Goal: Information Seeking & Learning: Learn about a topic

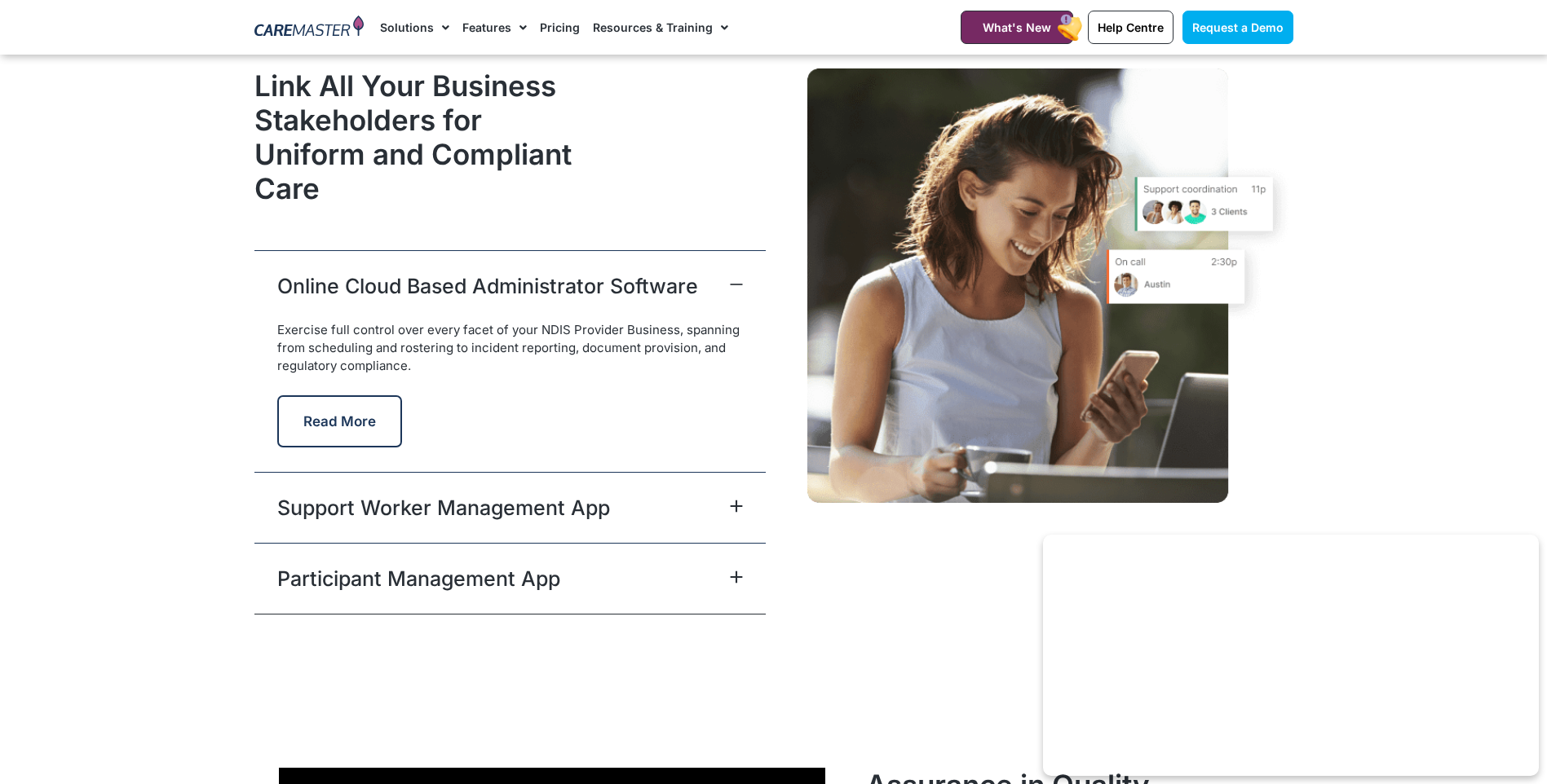
scroll to position [3993, 0]
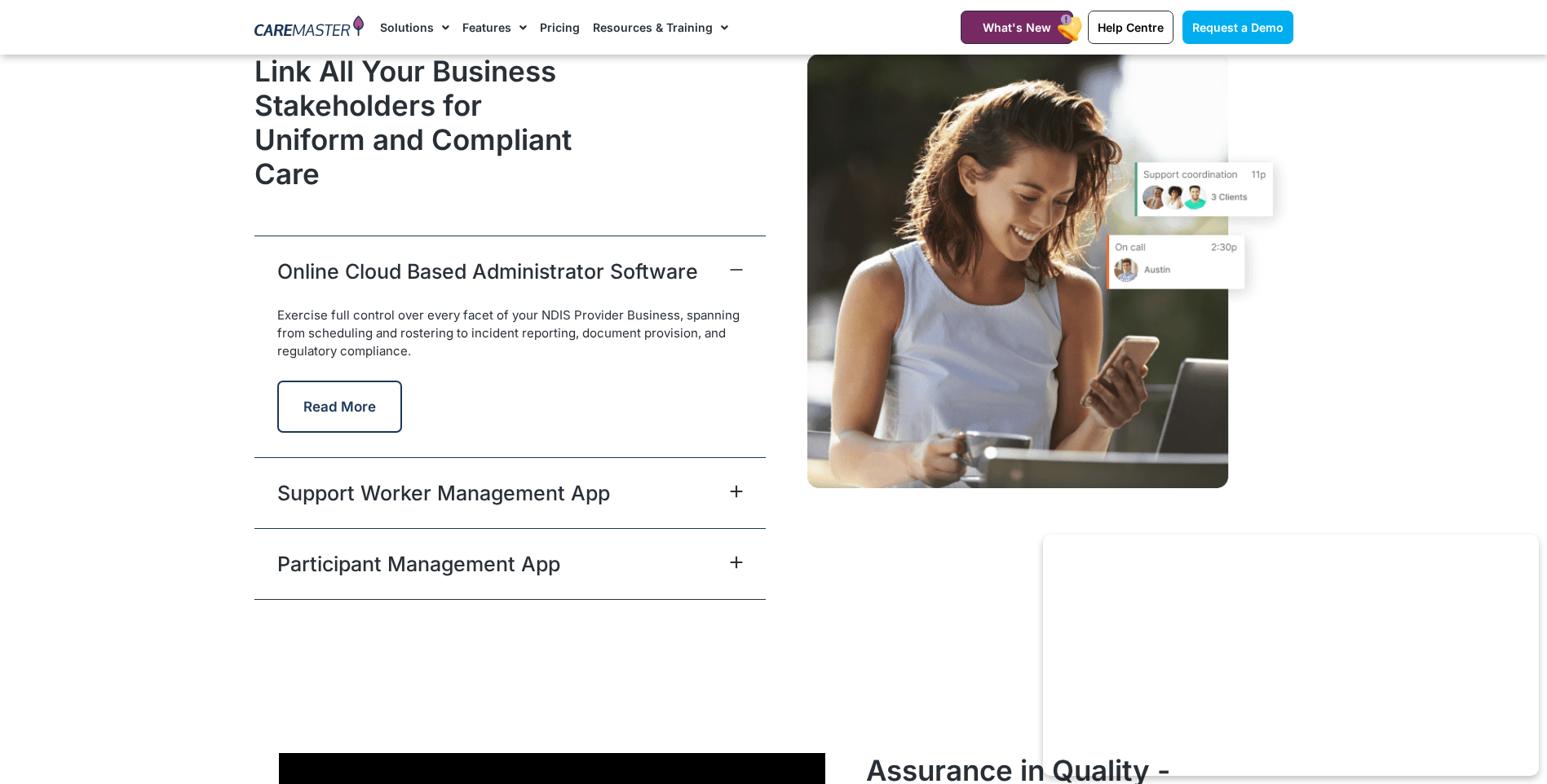
click at [738, 491] on icon at bounding box center [736, 492] width 11 height 11
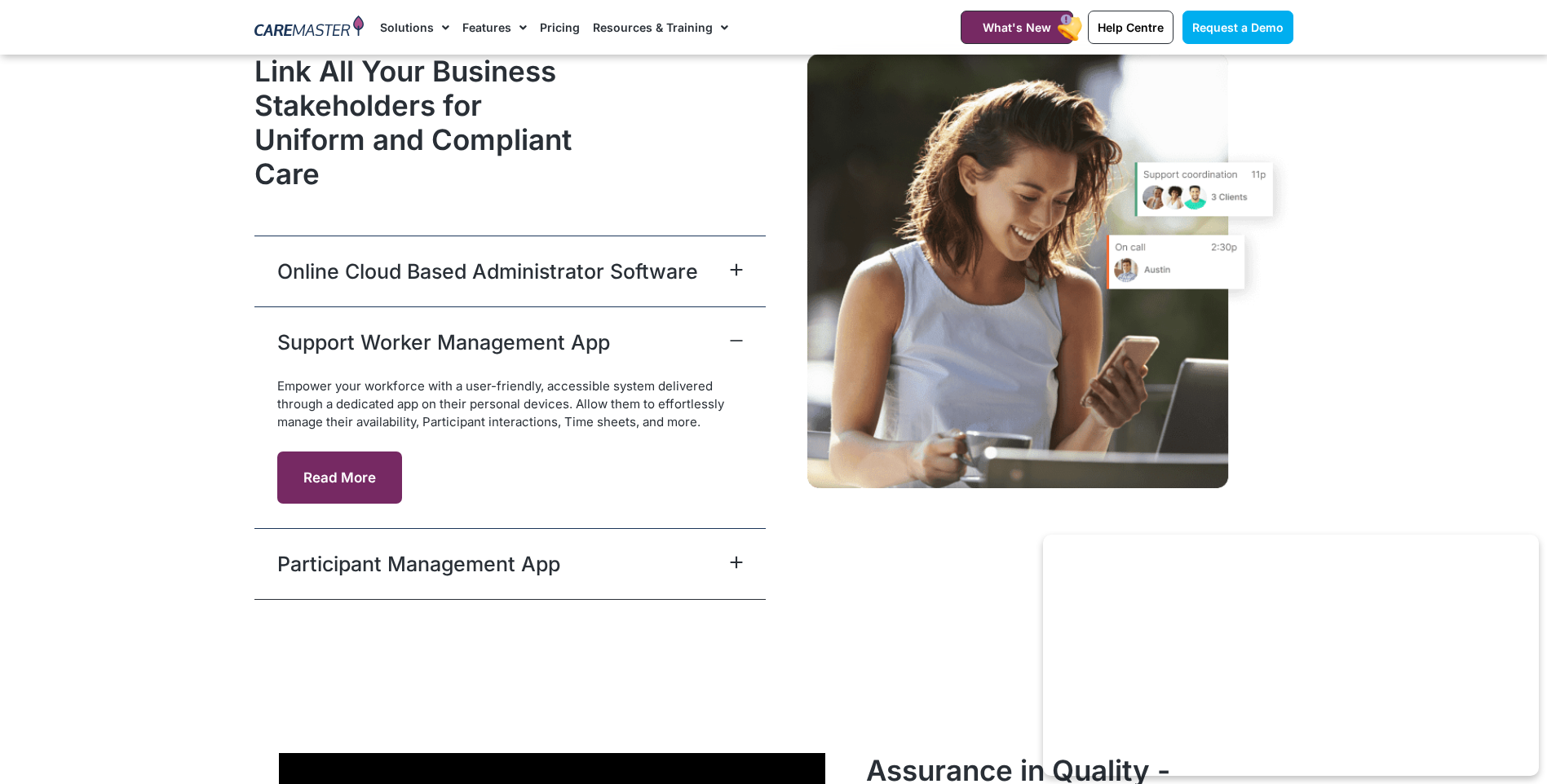
click at [376, 472] on button "Read More" at bounding box center [340, 477] width 124 height 52
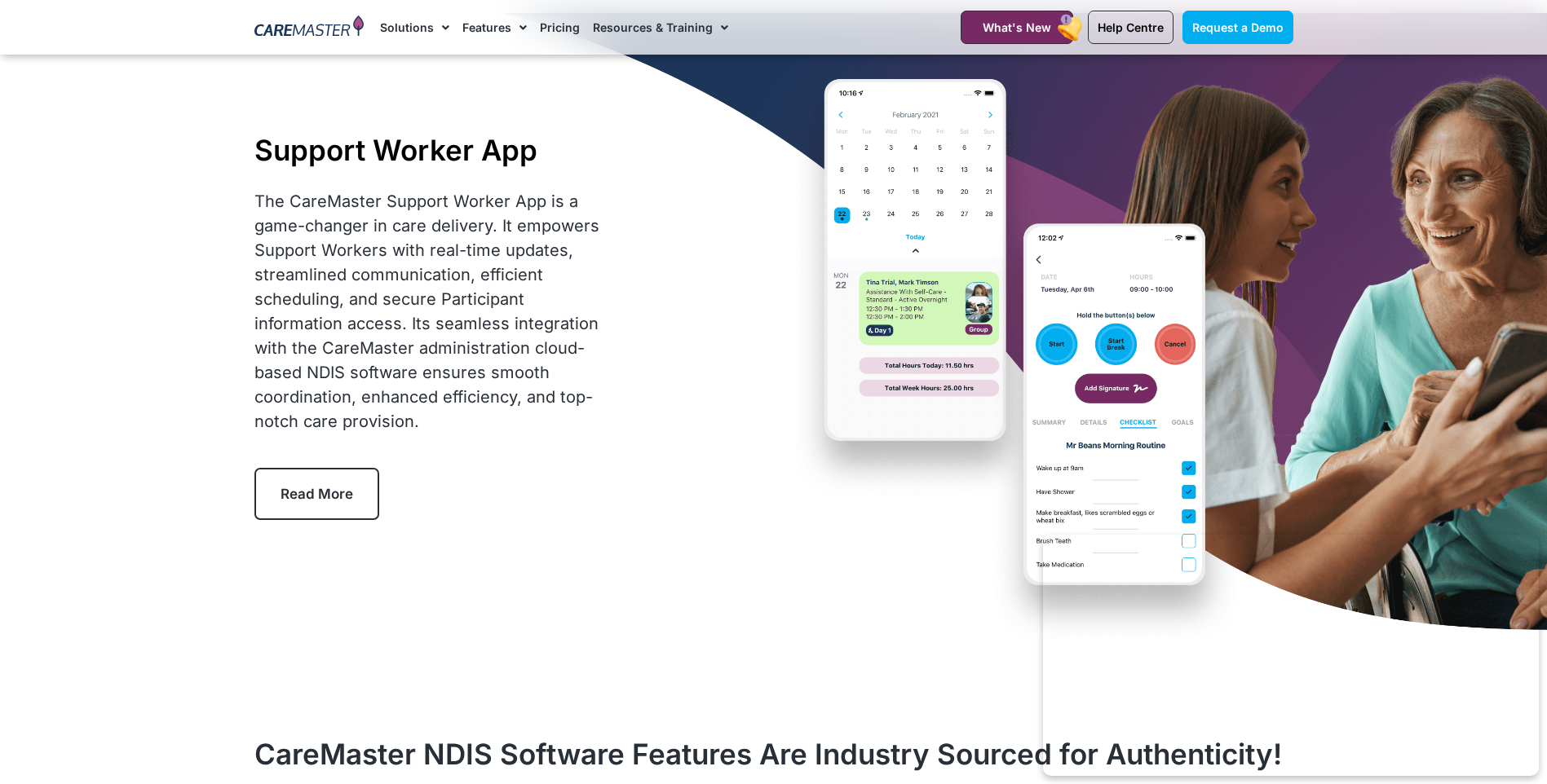
scroll to position [82, 0]
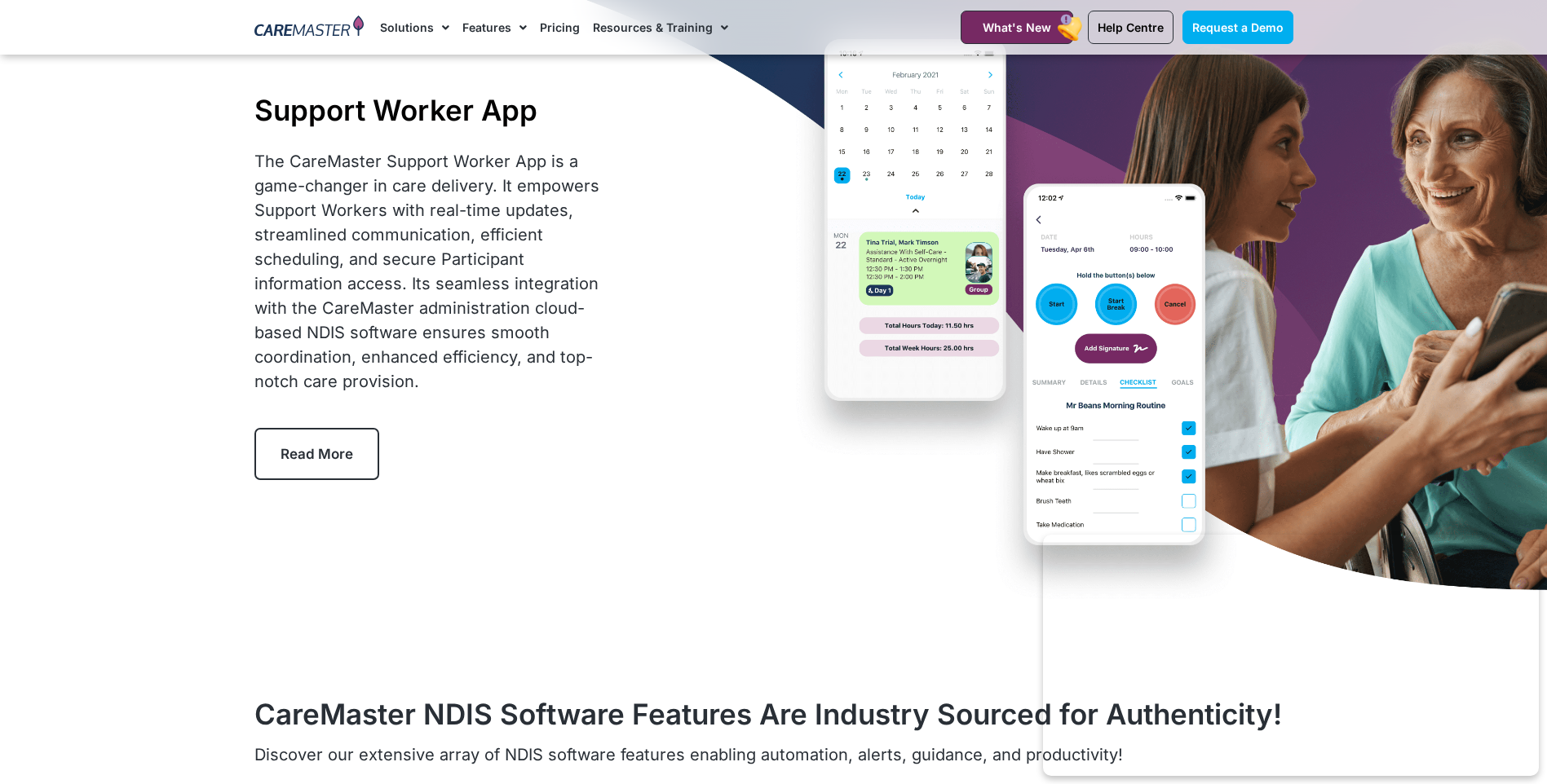
click at [330, 437] on link "Read More" at bounding box center [317, 454] width 124 height 52
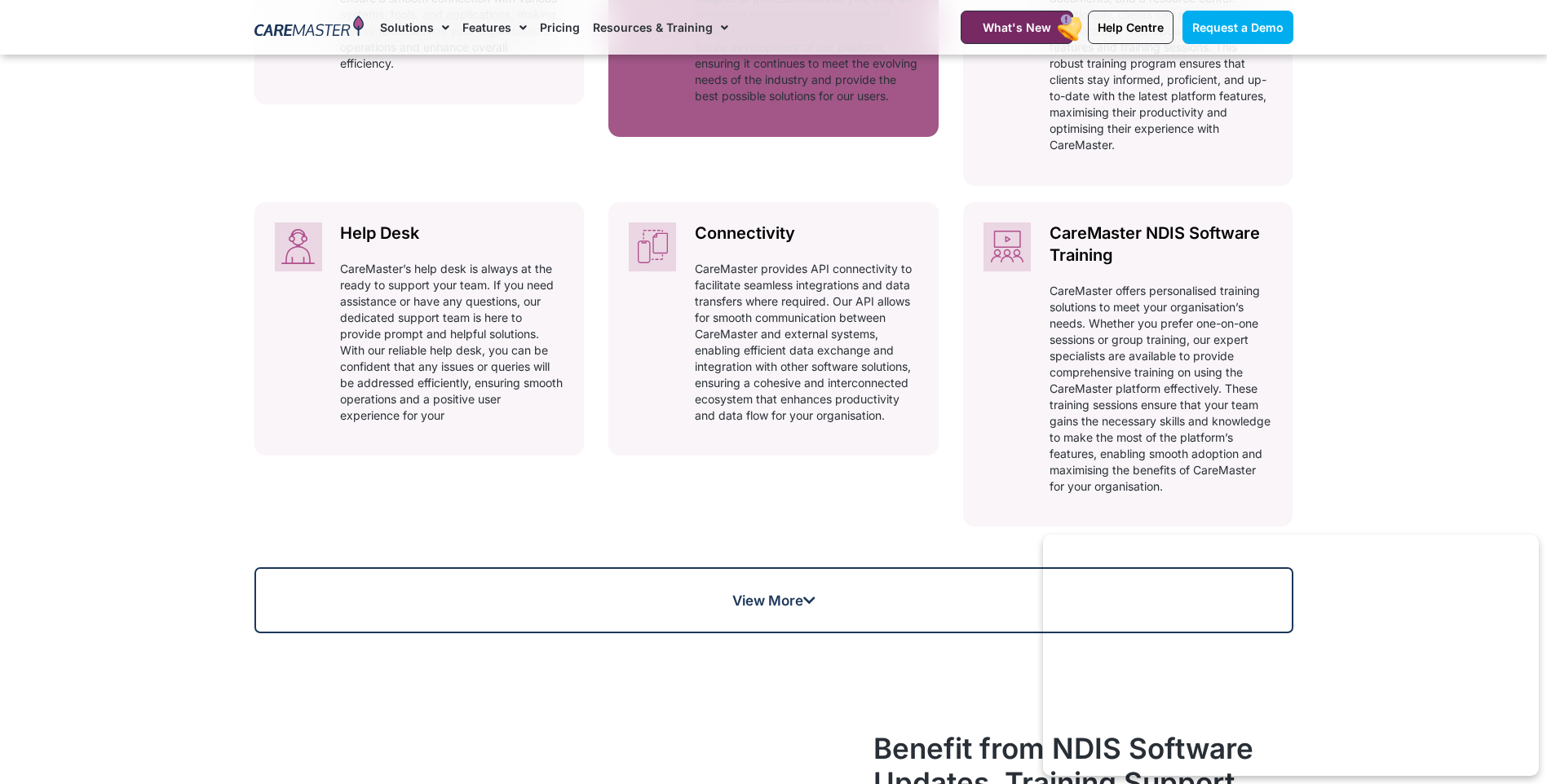
scroll to position [1088, 0]
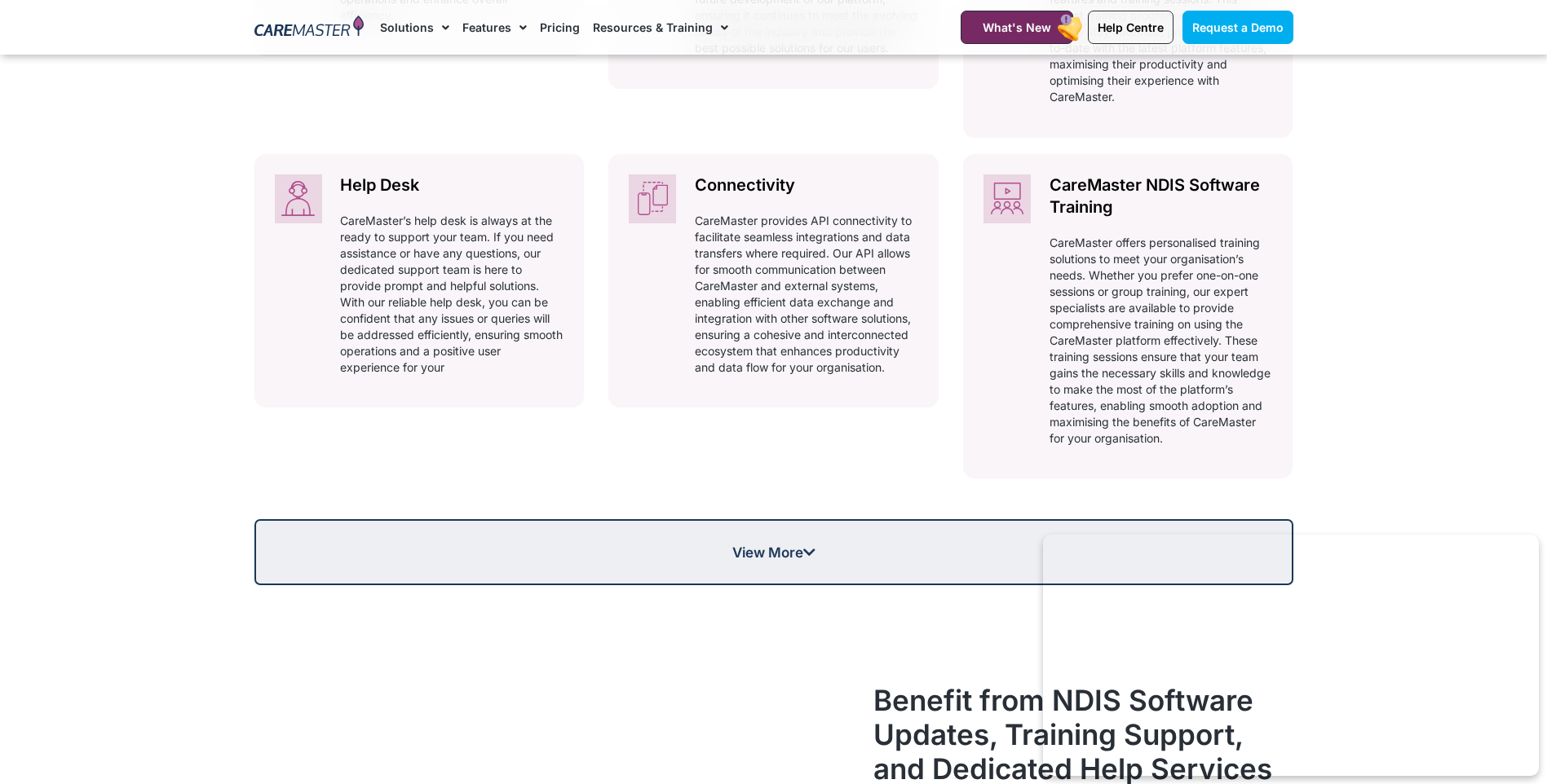
click at [785, 556] on span "View More" at bounding box center [774, 552] width 83 height 13
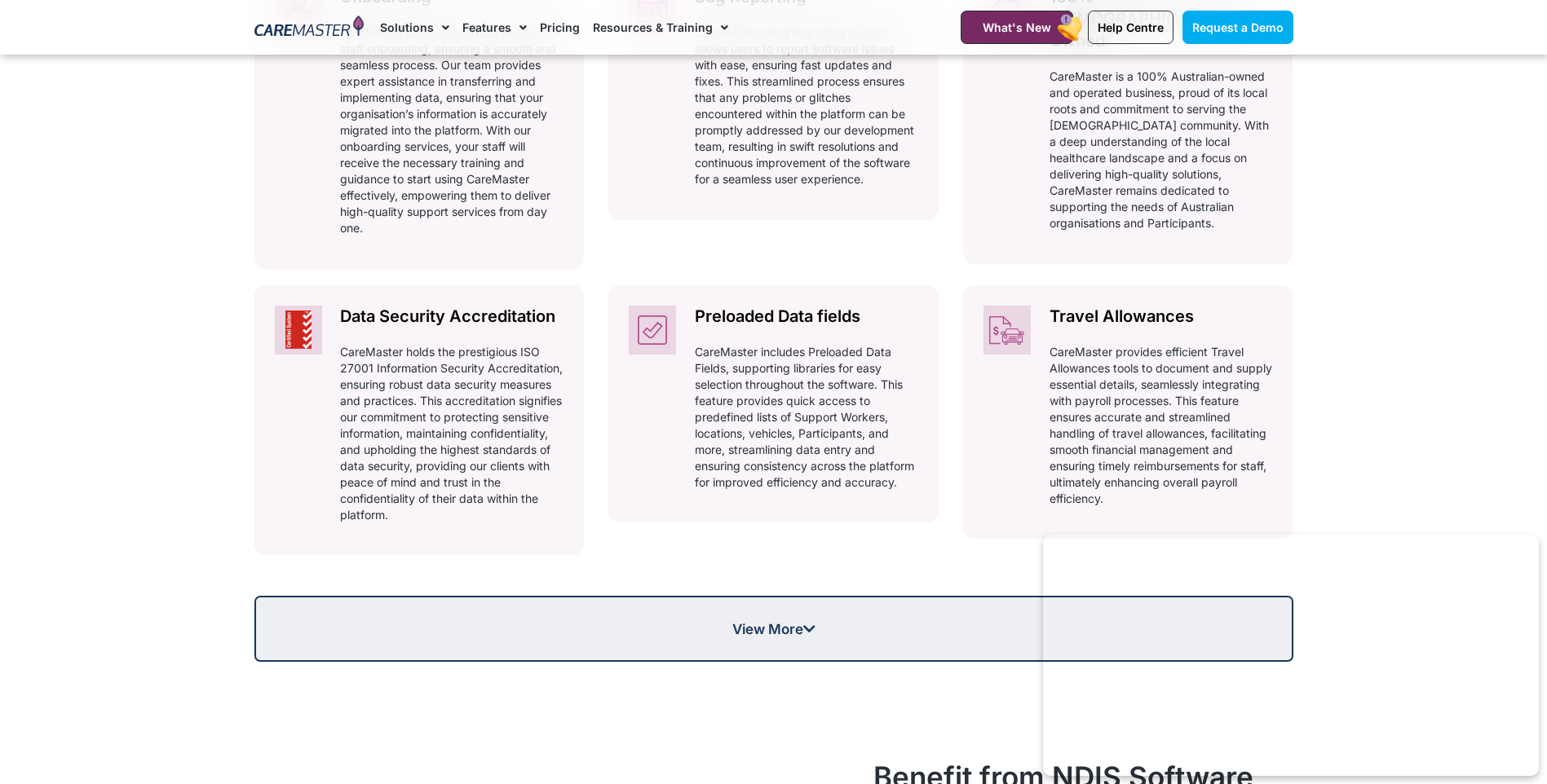
scroll to position [1658, 0]
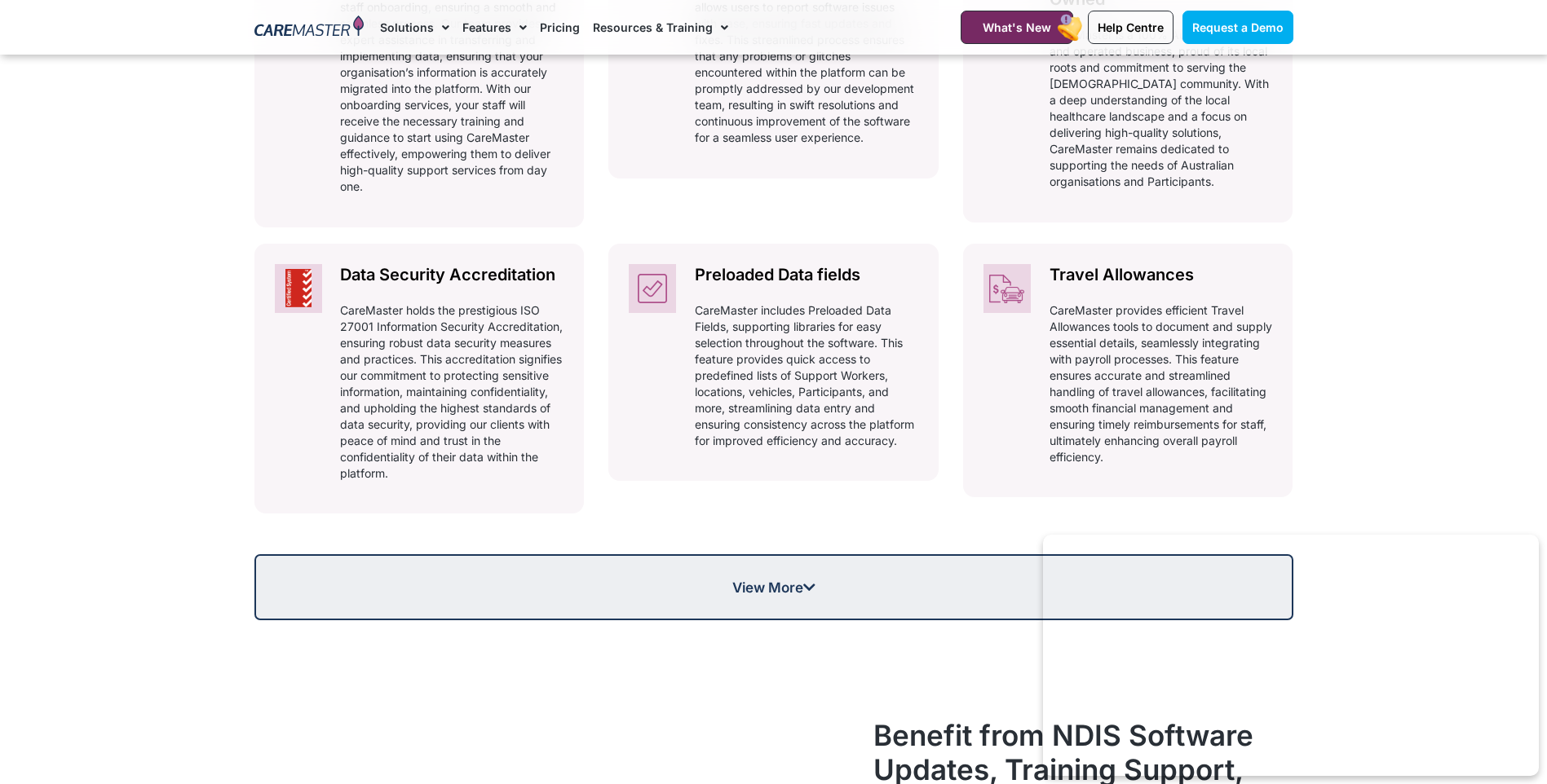
click at [810, 581] on icon at bounding box center [809, 587] width 13 height 13
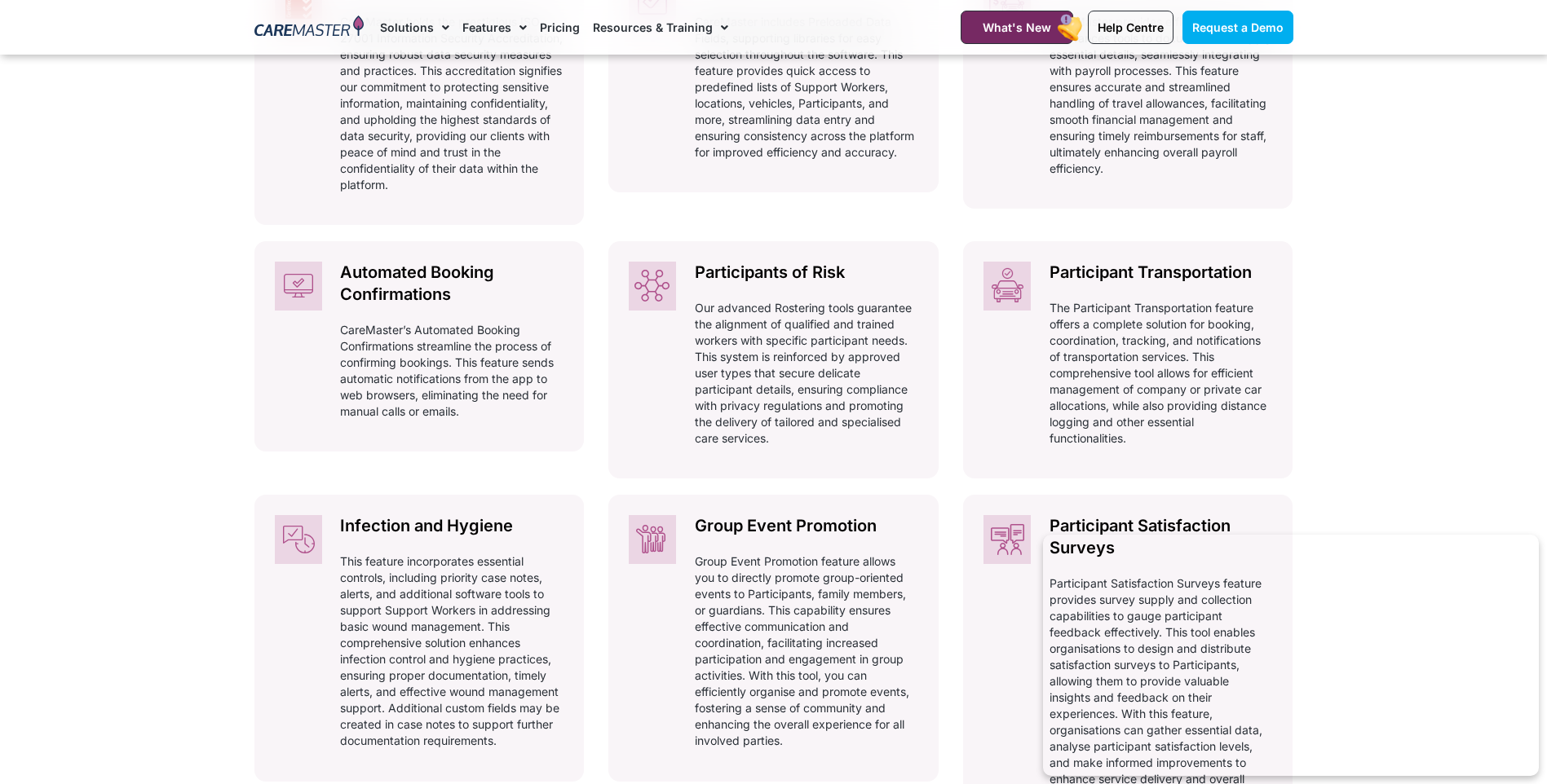
scroll to position [1984, 0]
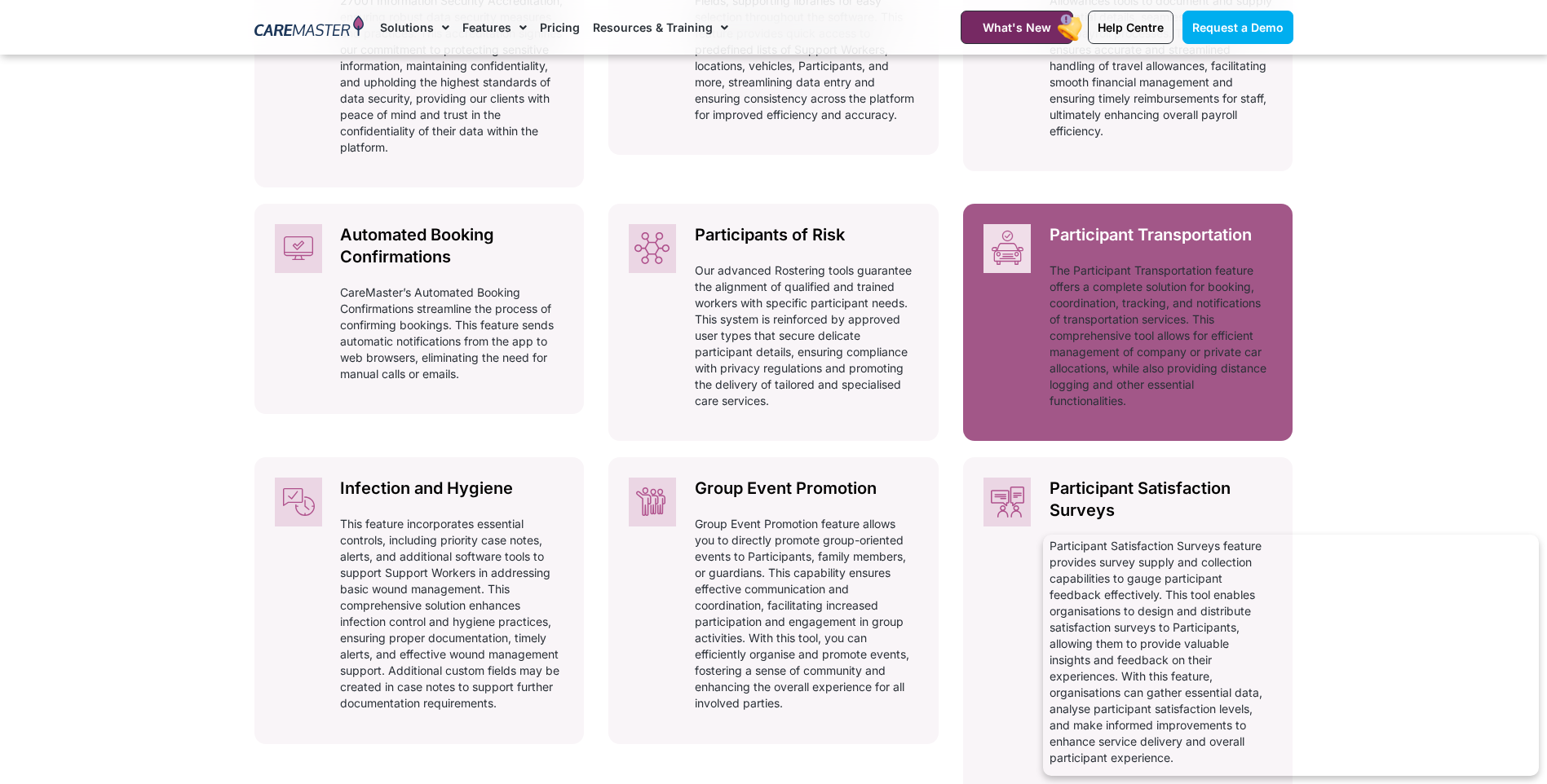
click at [1103, 357] on p "The Participant Transportation feature offers a complete solution for booking, …" at bounding box center [1161, 335] width 224 height 147
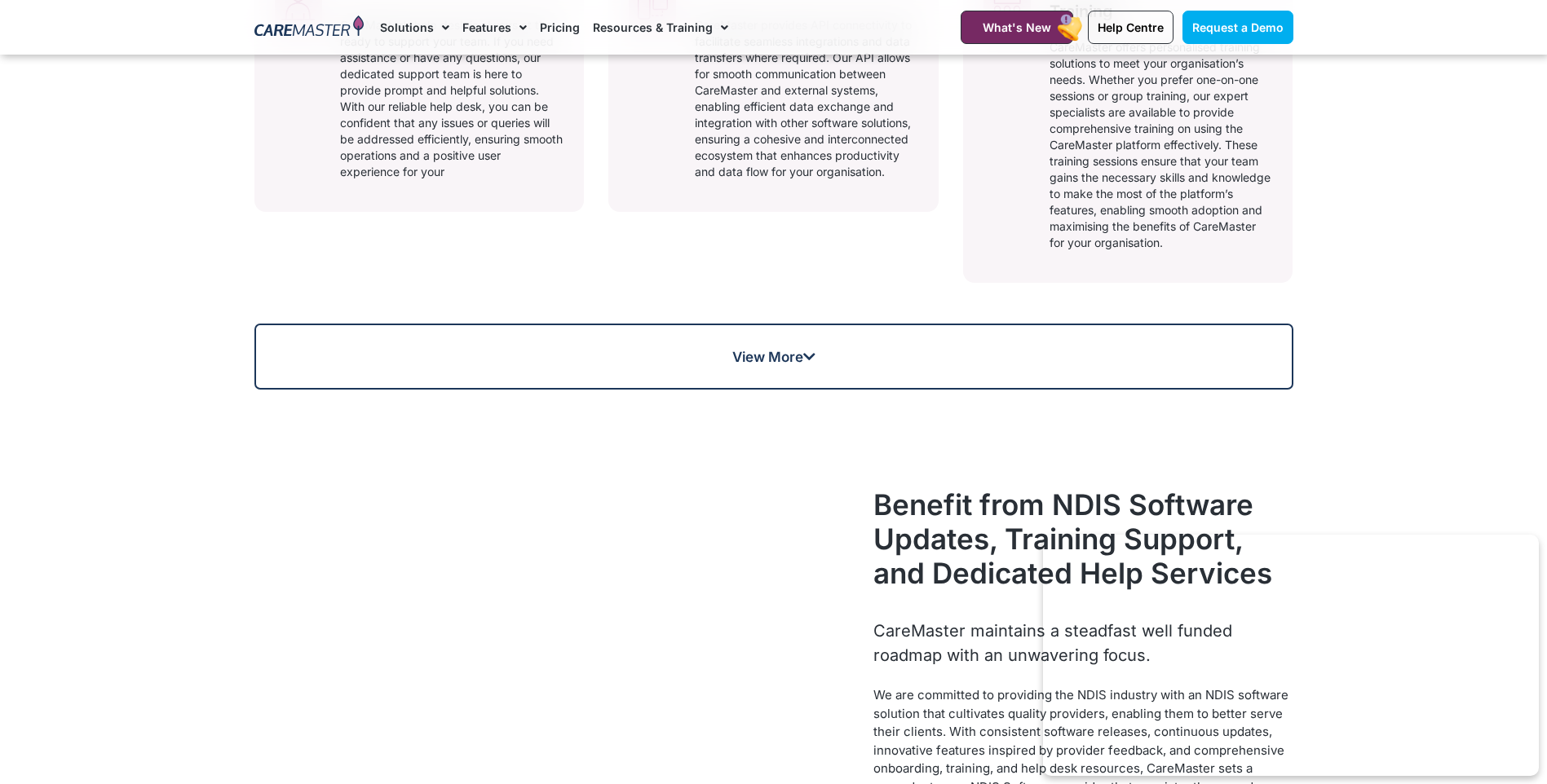
scroll to position [1169, 0]
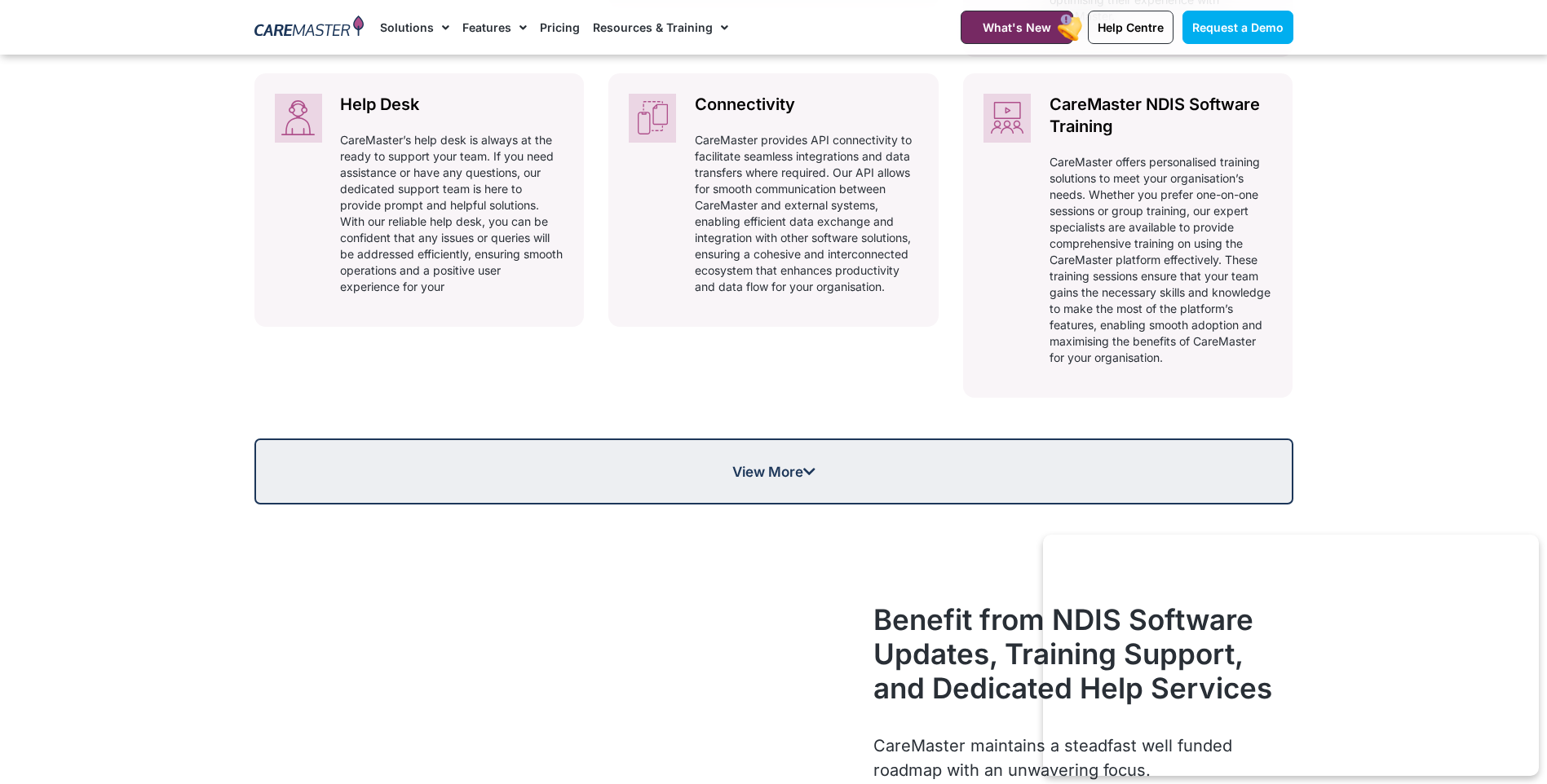
click at [806, 469] on icon at bounding box center [809, 471] width 13 height 13
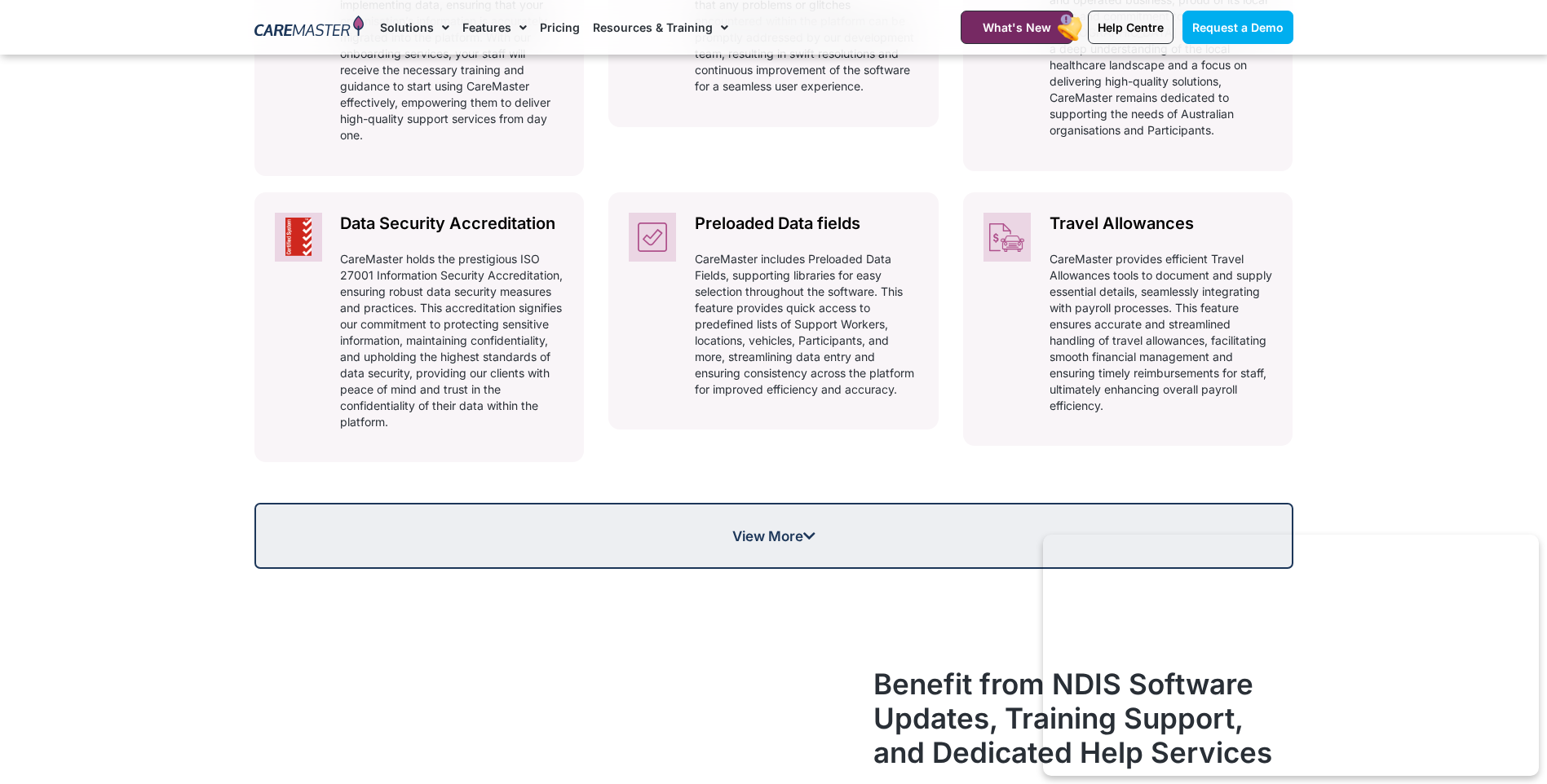
scroll to position [1739, 0]
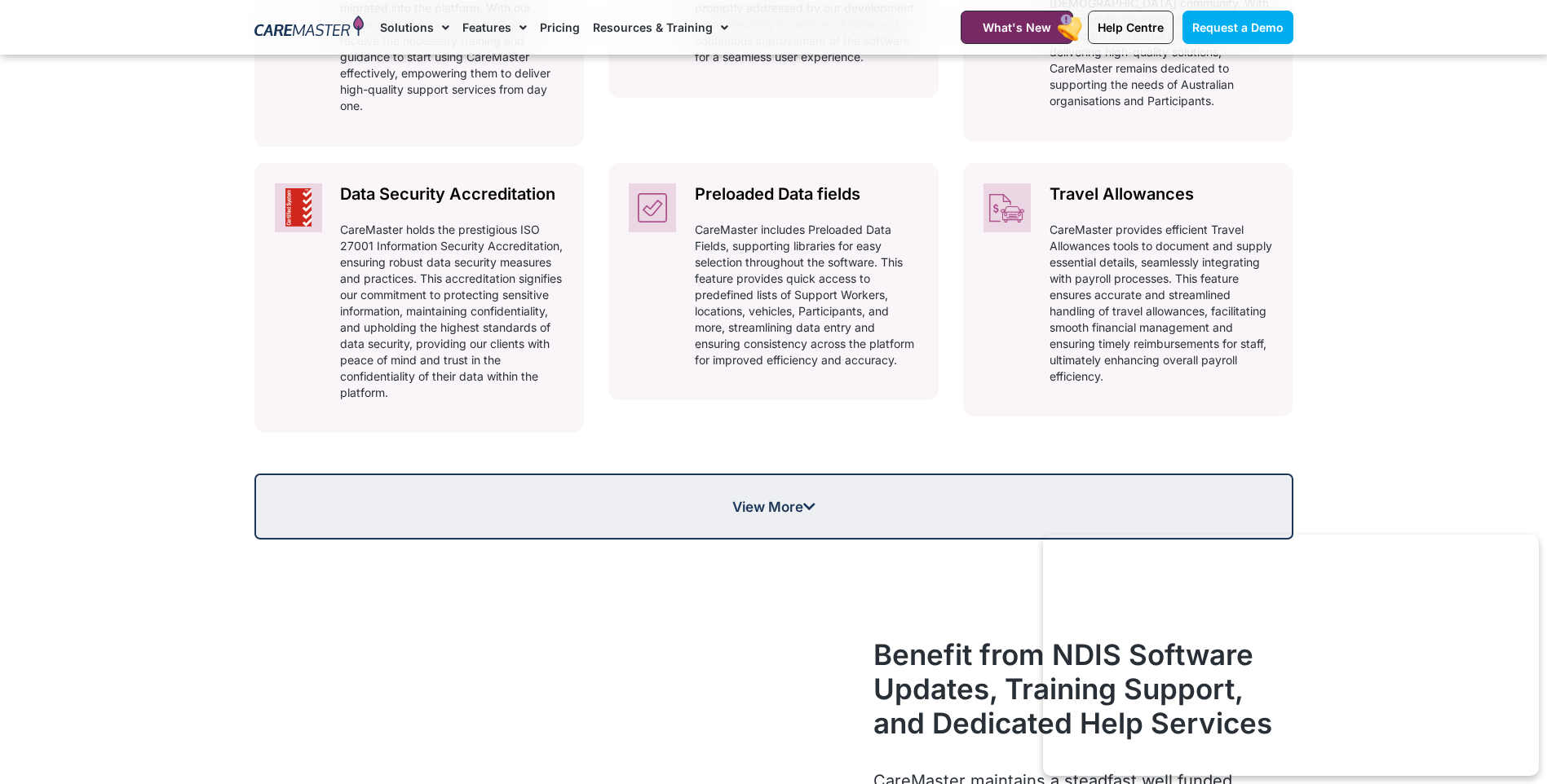
click at [850, 489] on link "View More" at bounding box center [774, 506] width 1038 height 66
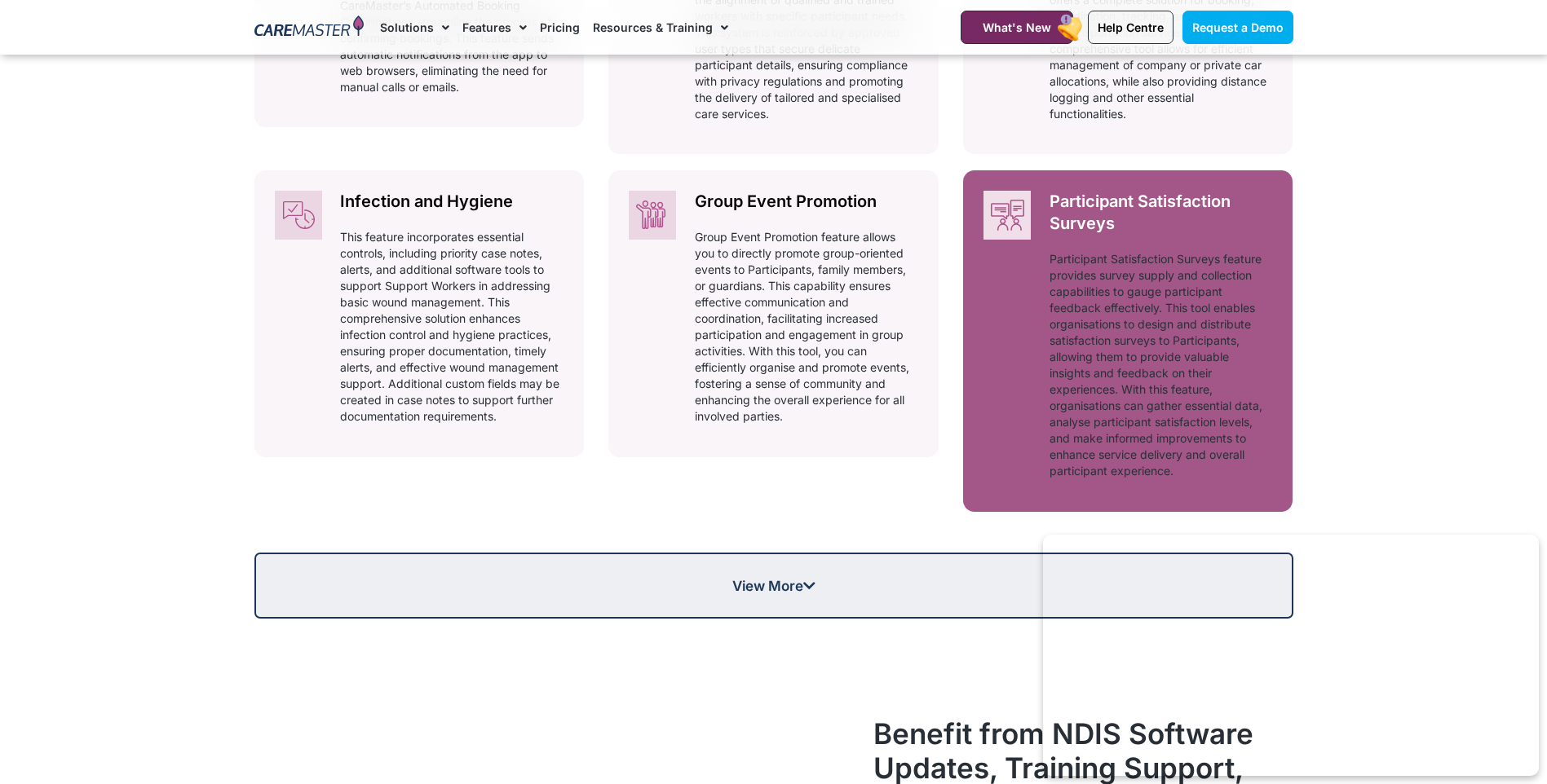
scroll to position [2309, 0]
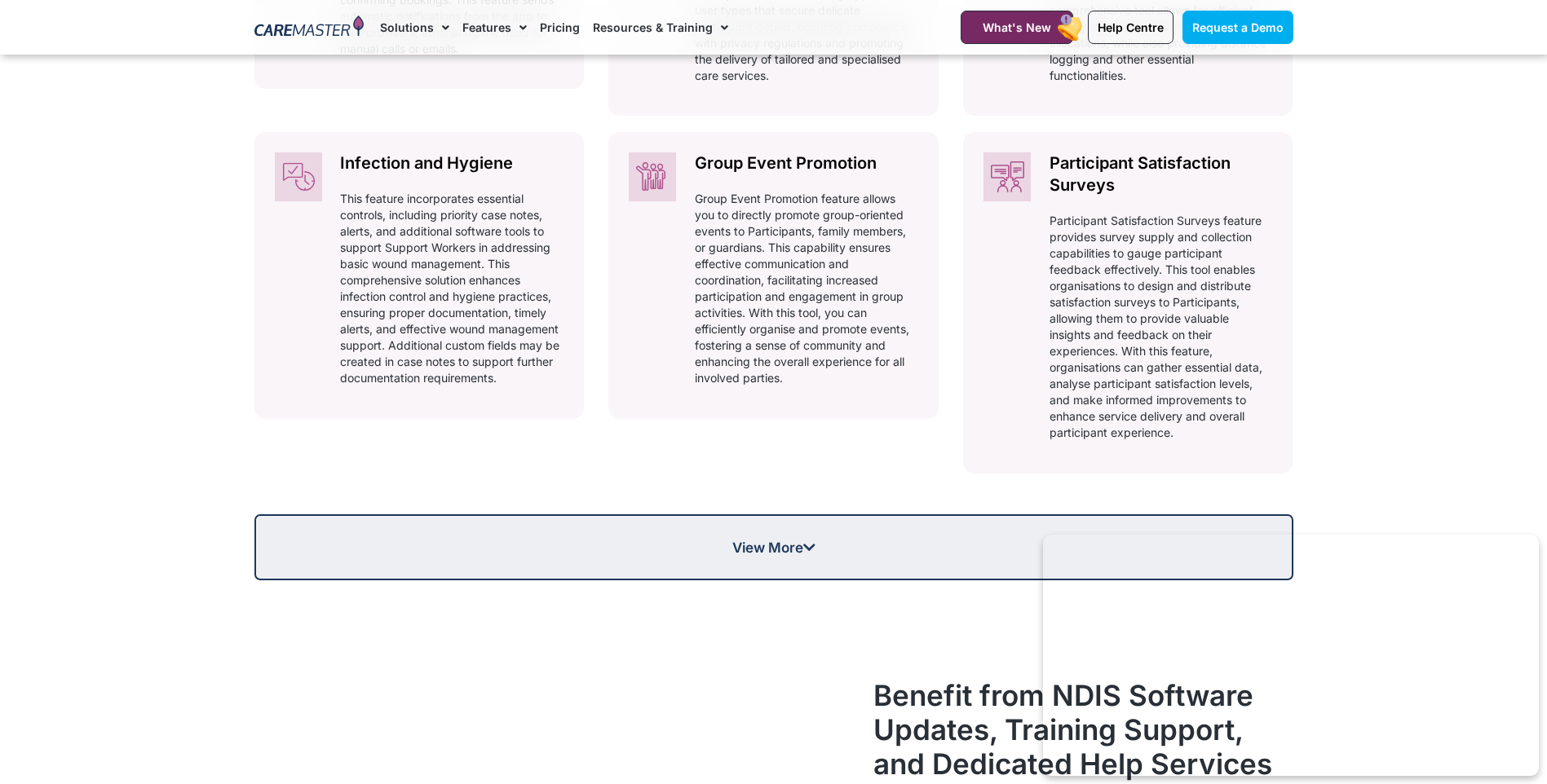
click at [796, 539] on link "View More" at bounding box center [774, 547] width 1038 height 66
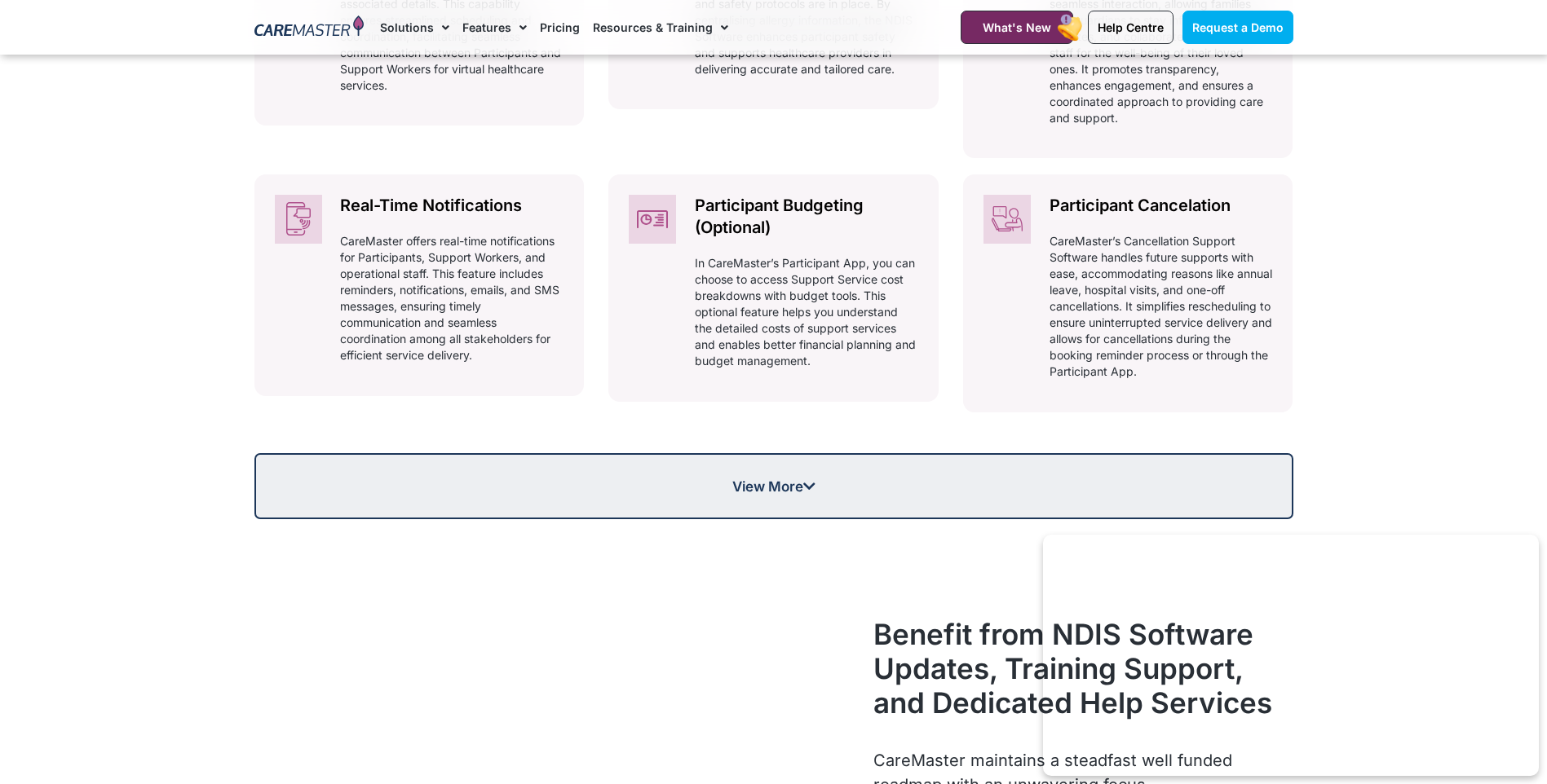
scroll to position [2961, 0]
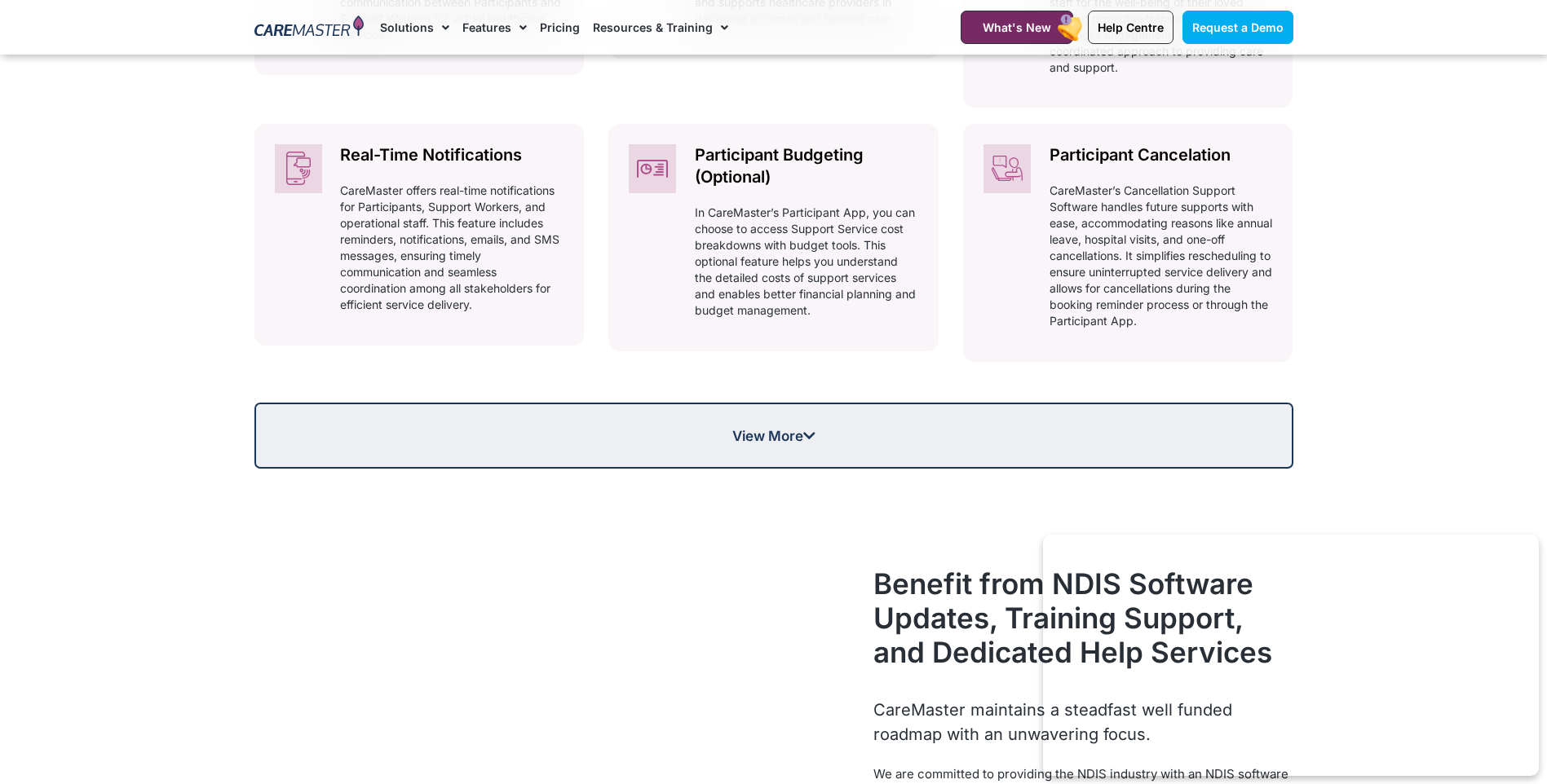
click at [805, 439] on icon at bounding box center [809, 435] width 13 height 13
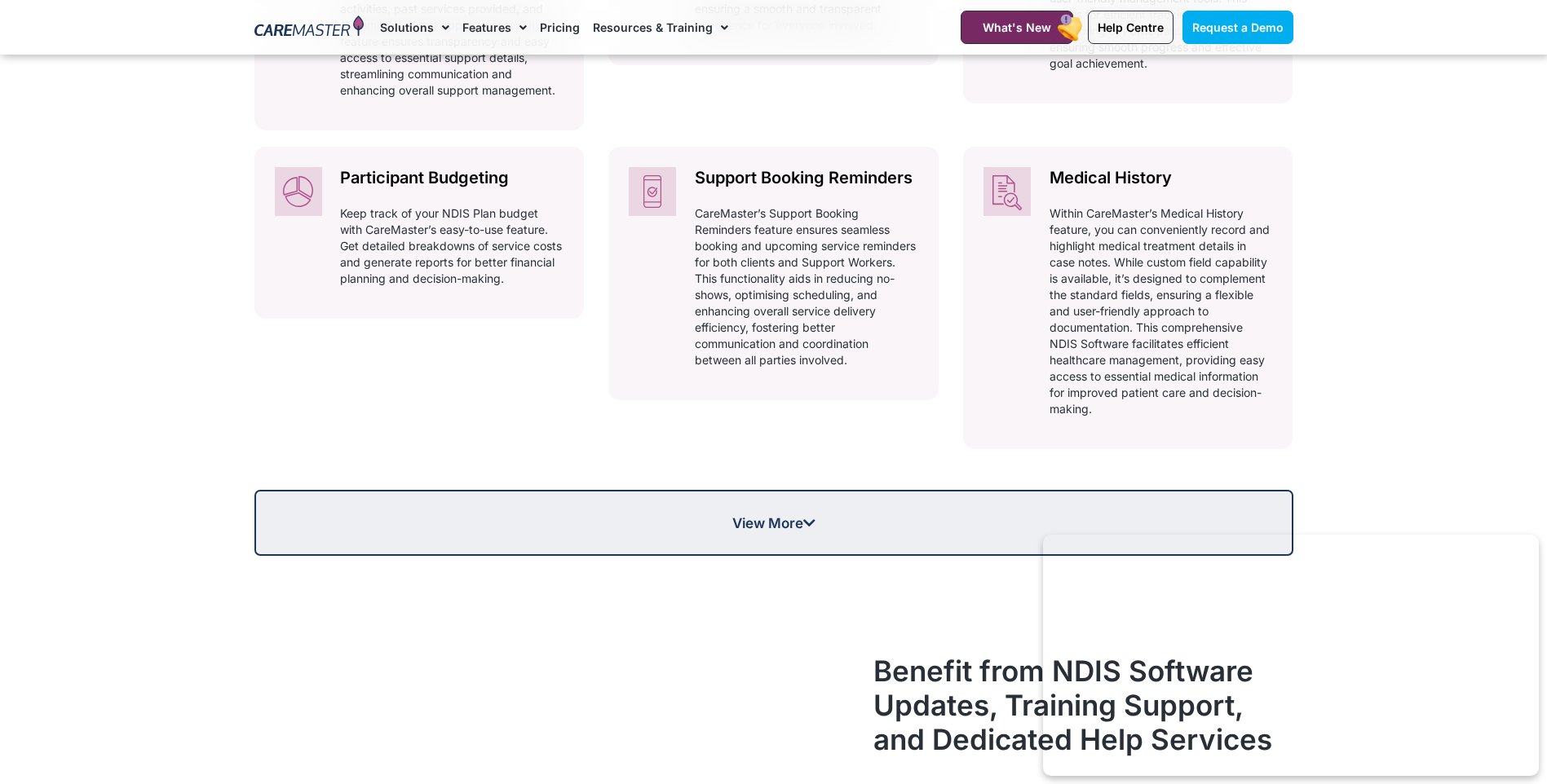
scroll to position [3532, 0]
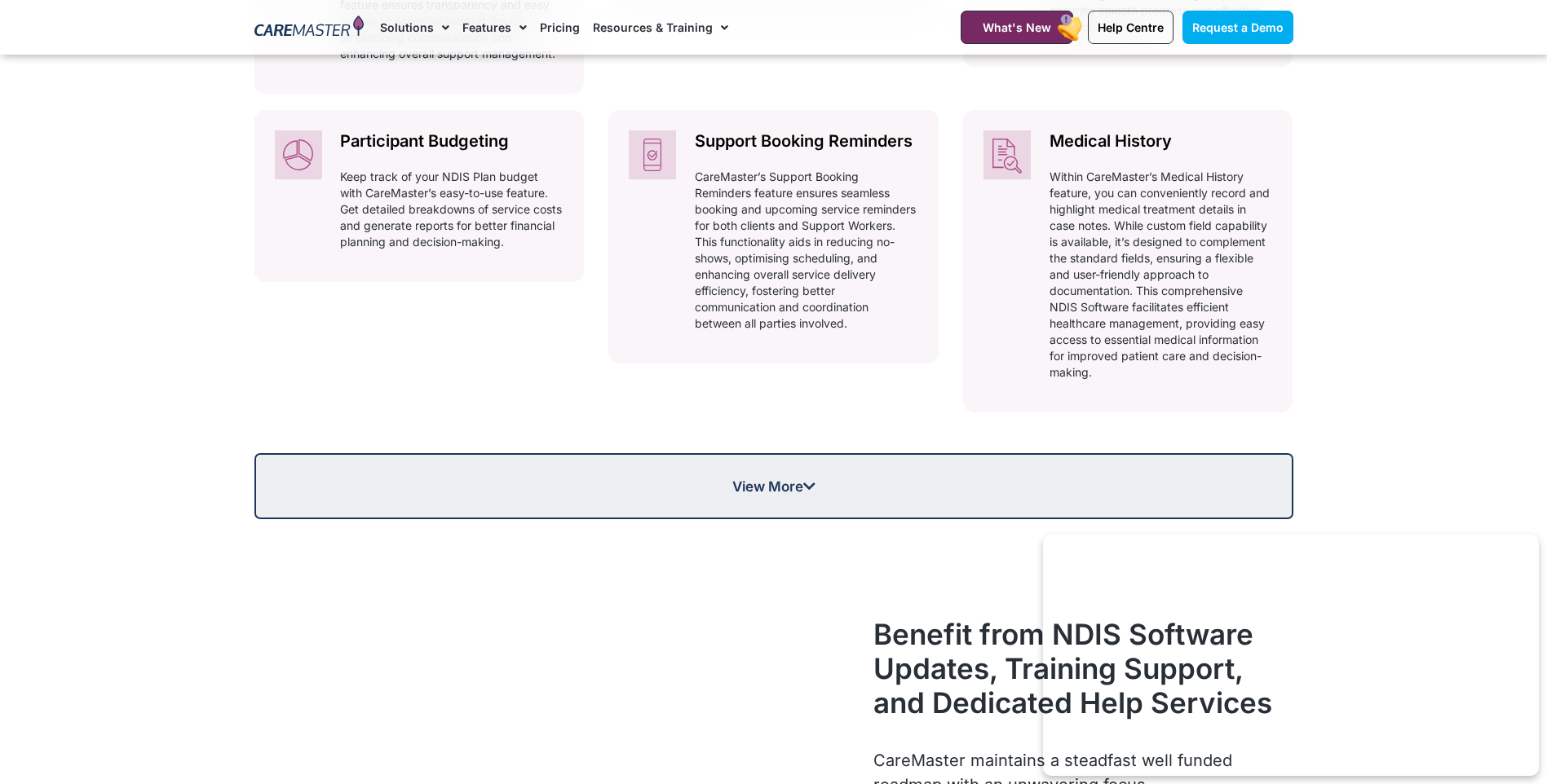
click at [821, 479] on span "View More" at bounding box center [774, 486] width 1036 height 13
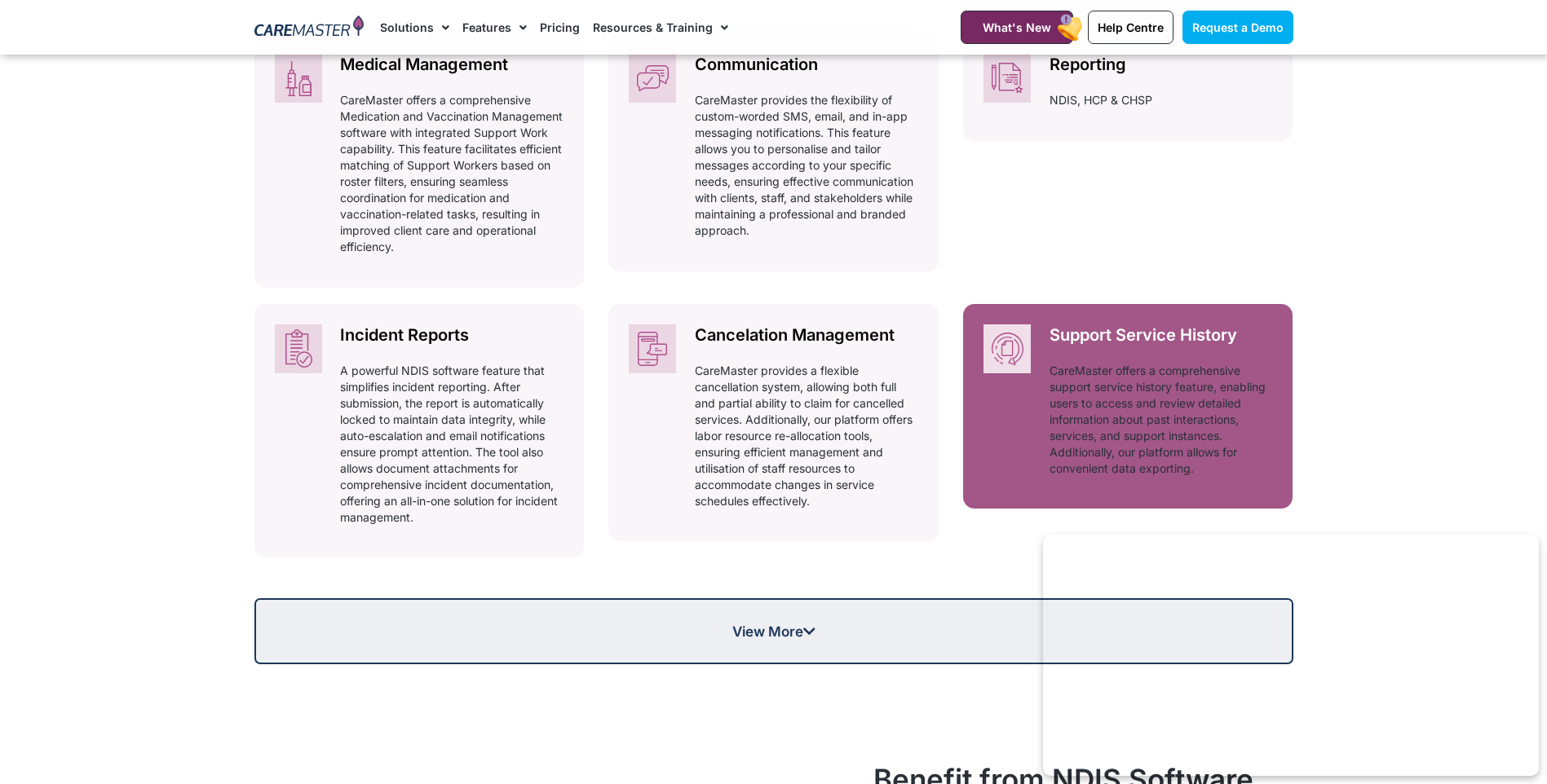
scroll to position [3939, 0]
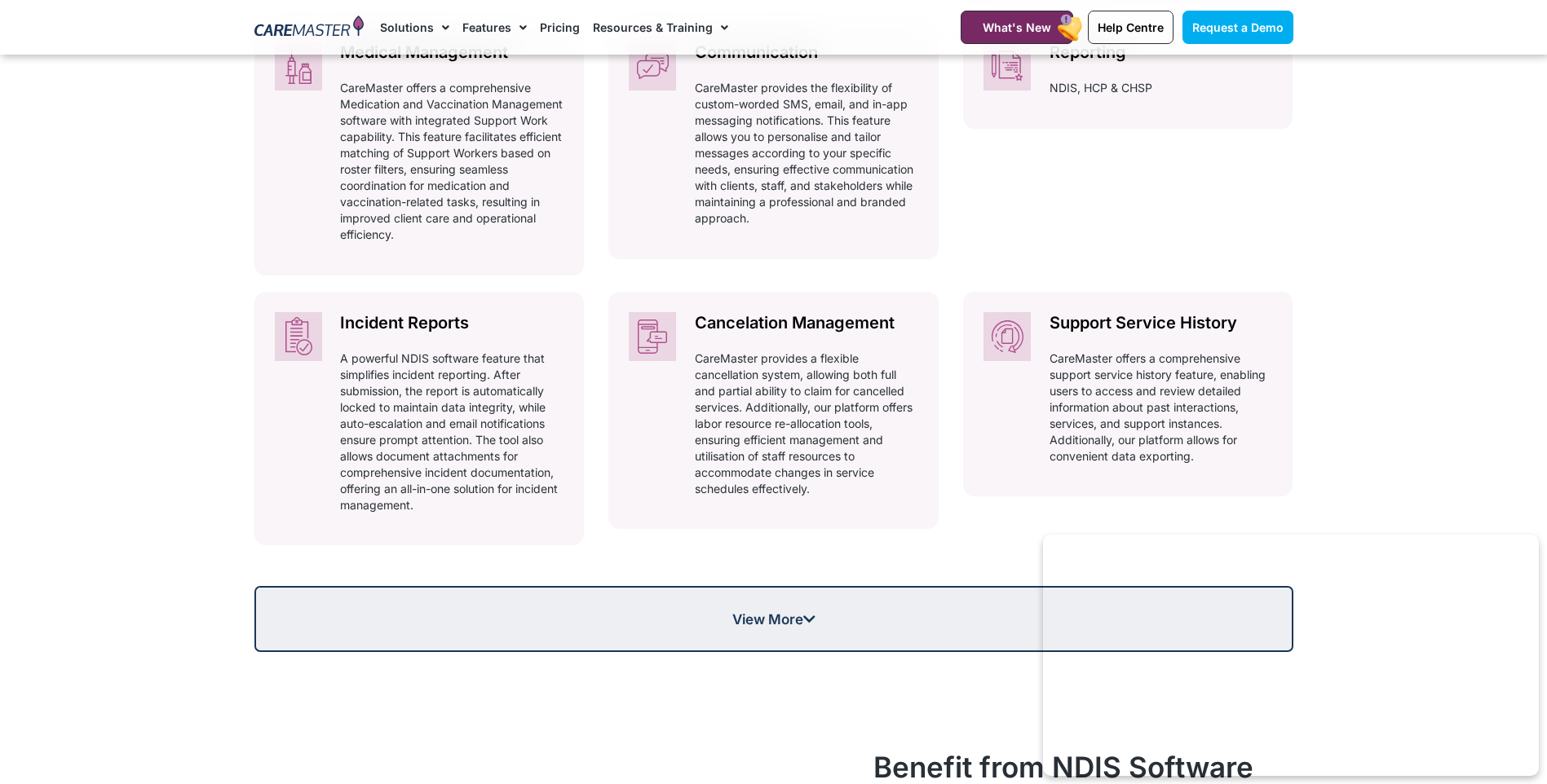
click at [800, 624] on span "View More" at bounding box center [774, 618] width 83 height 13
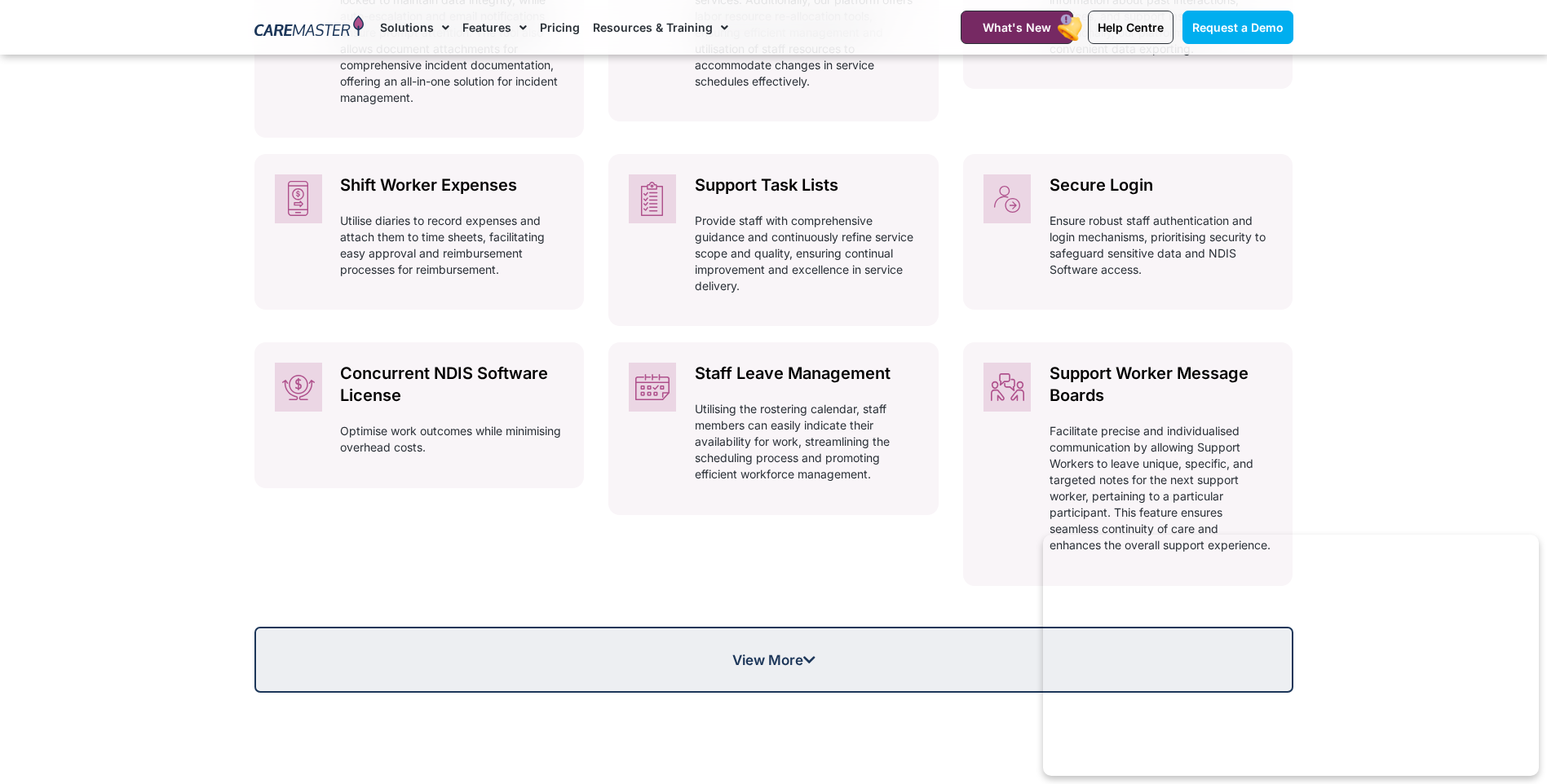
scroll to position [4428, 0]
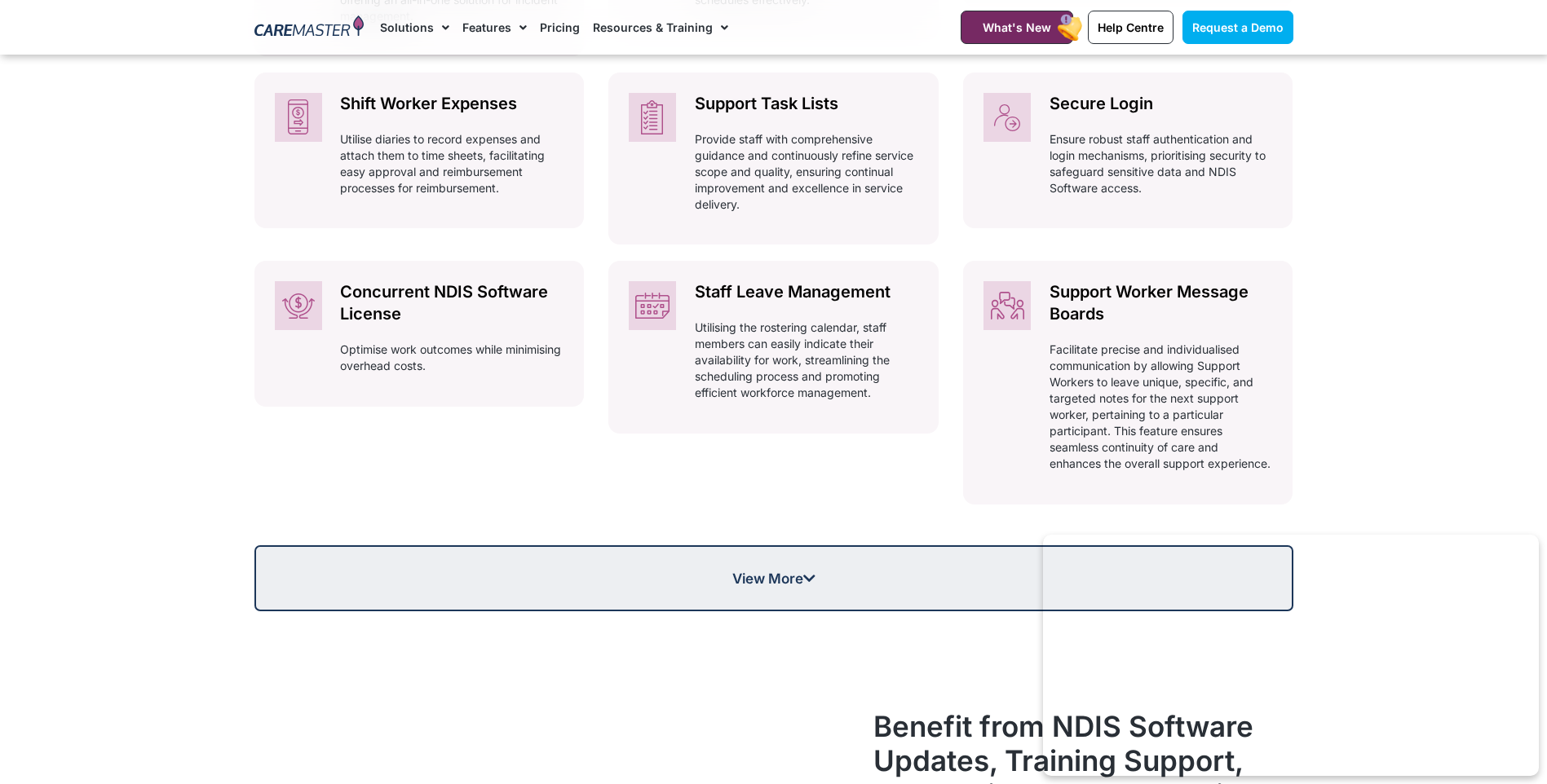
click at [872, 608] on link "View More" at bounding box center [774, 578] width 1038 height 66
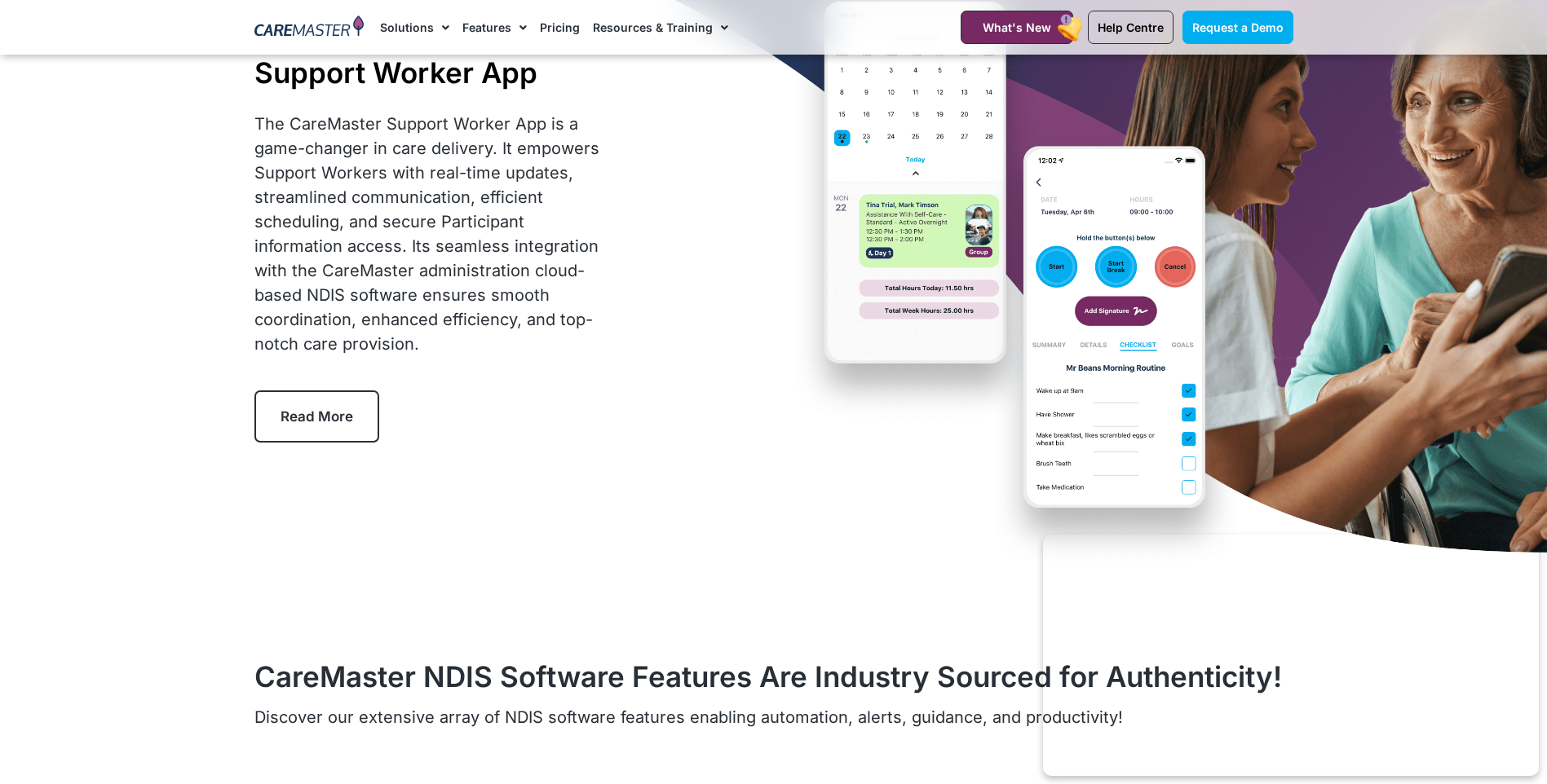
scroll to position [0, 0]
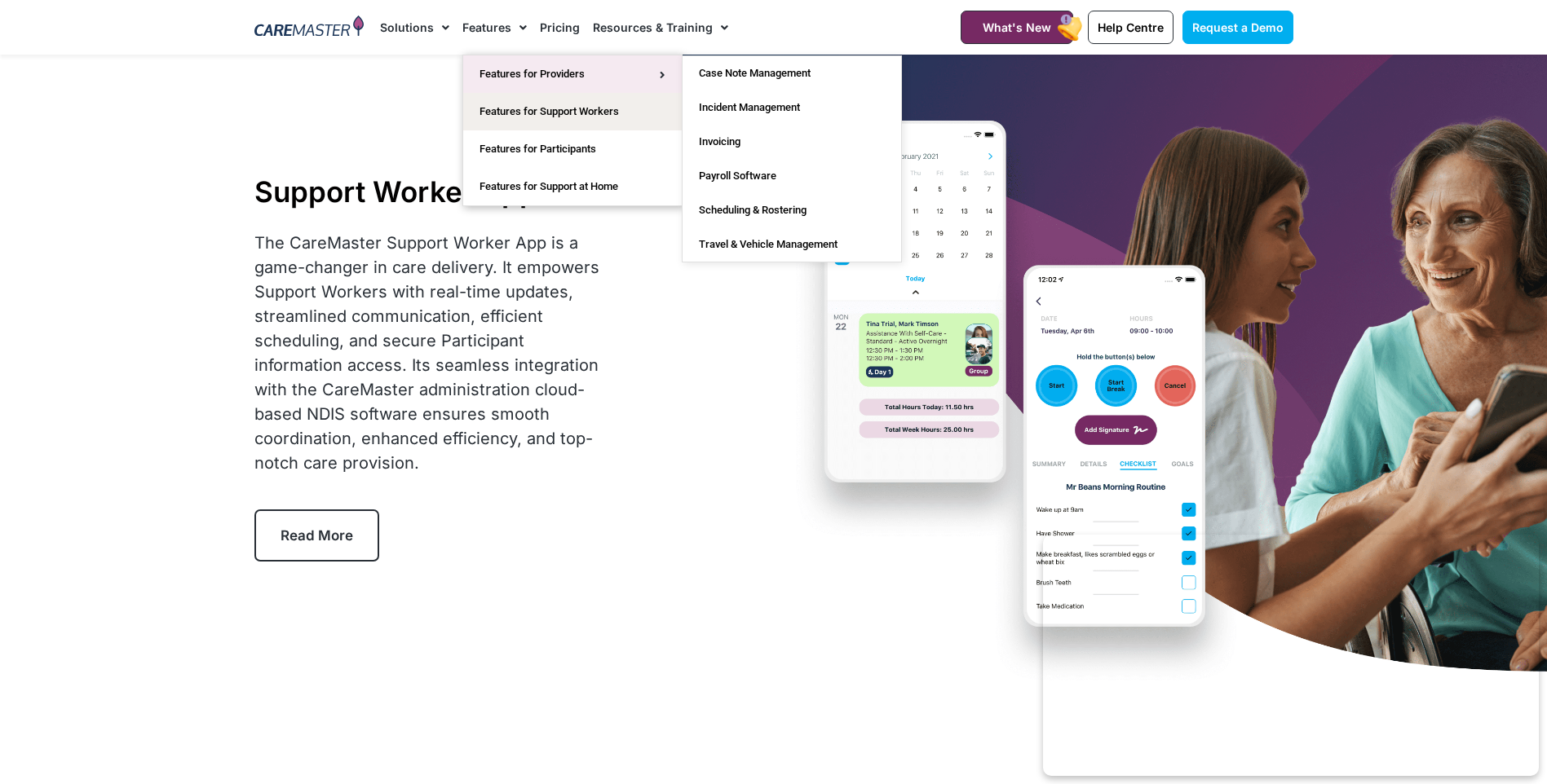
click at [528, 70] on link "Features for Providers" at bounding box center [573, 74] width 219 height 38
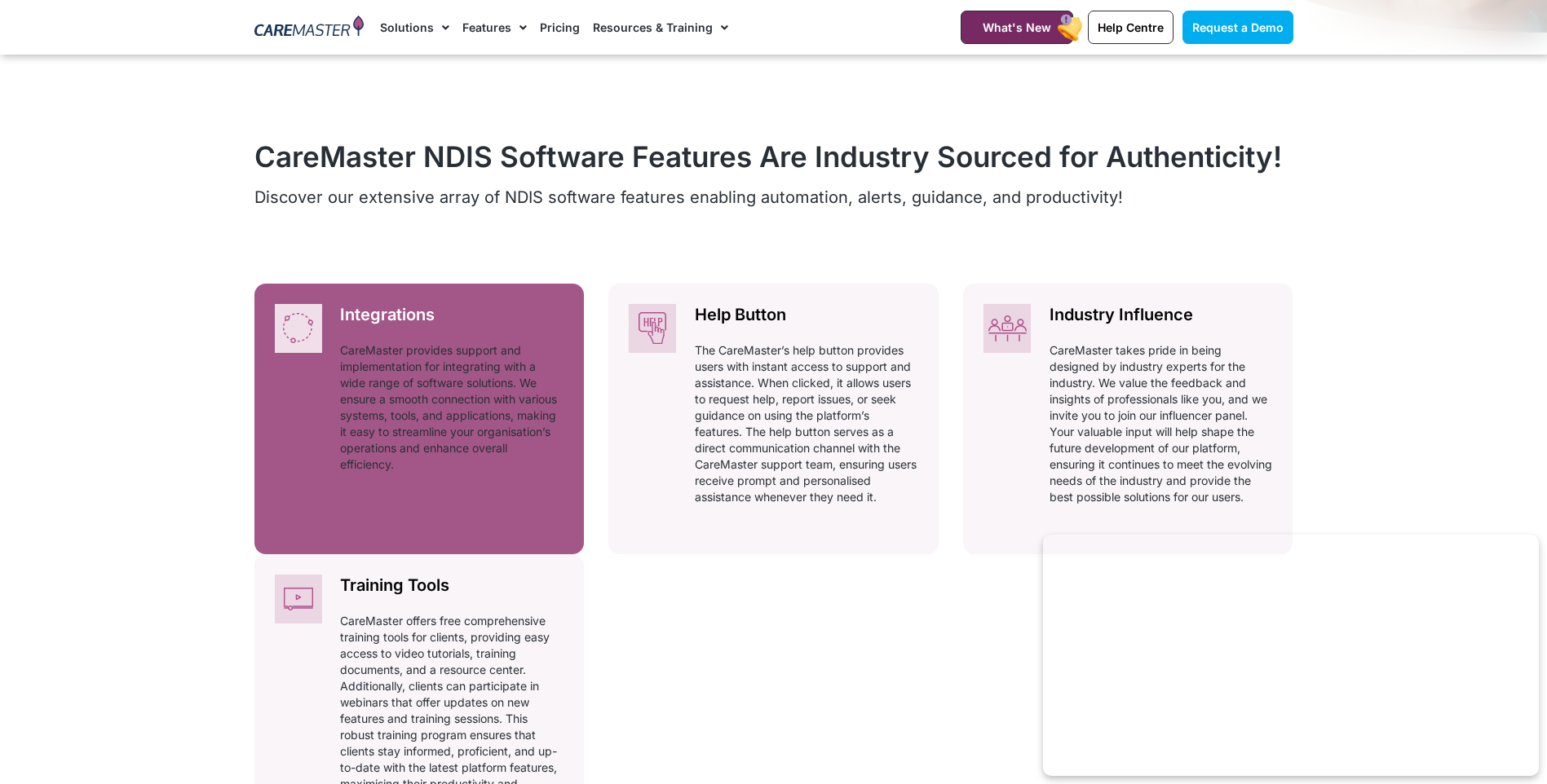
scroll to position [652, 0]
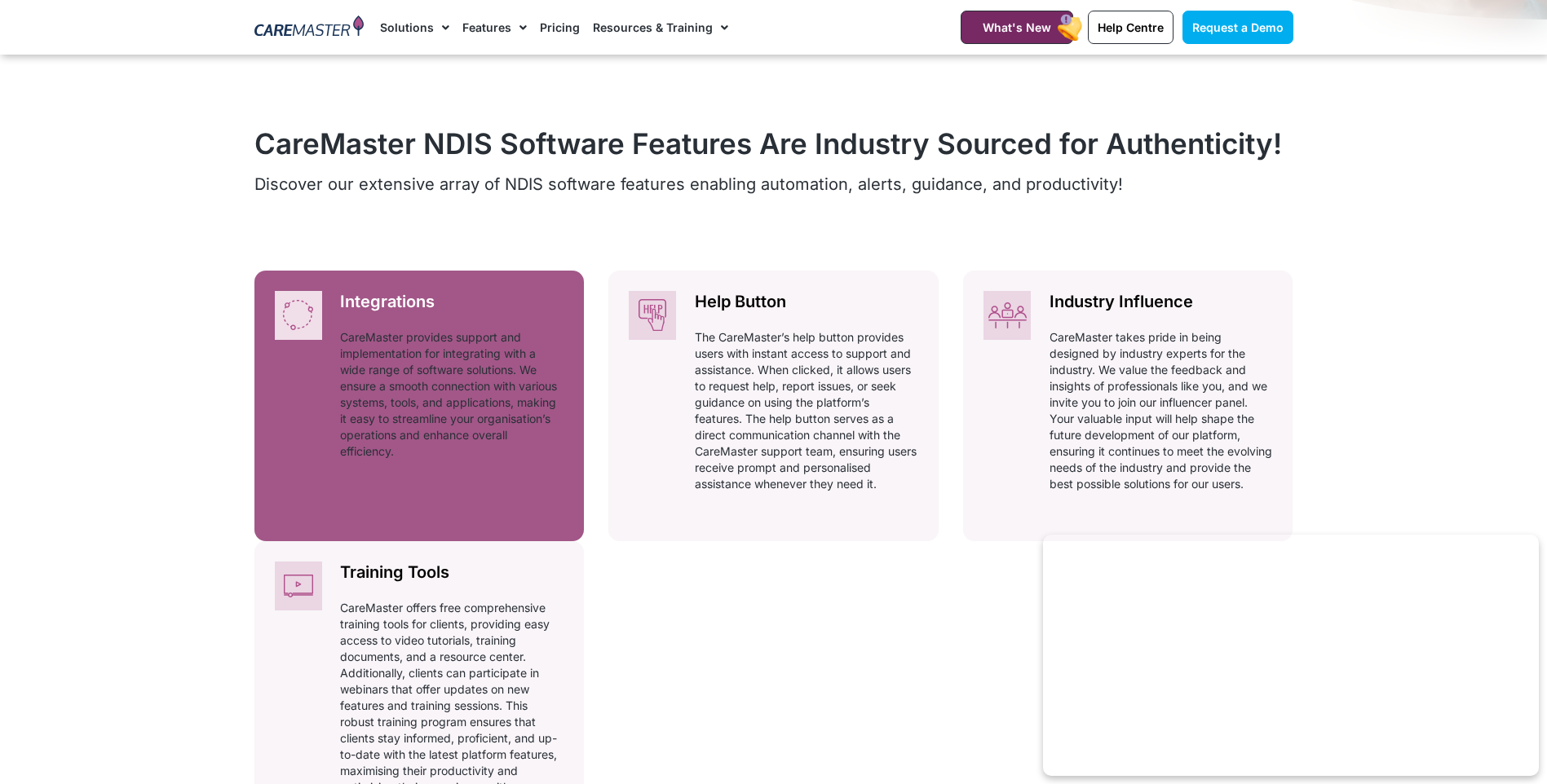
click at [418, 341] on p "CareMaster provides support and implementation for integrating with a wide rang…" at bounding box center [451, 394] width 224 height 130
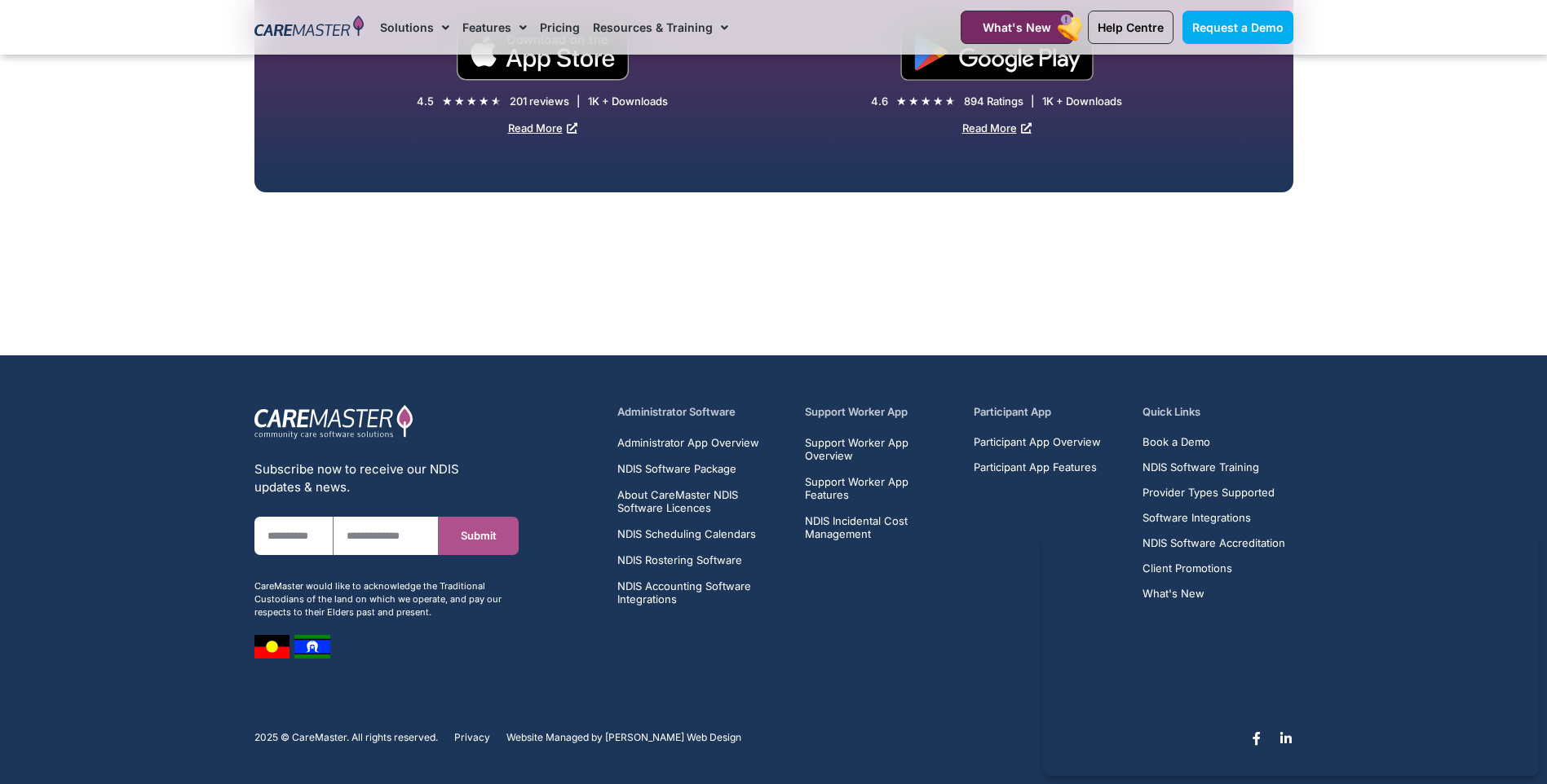
scroll to position [3759, 0]
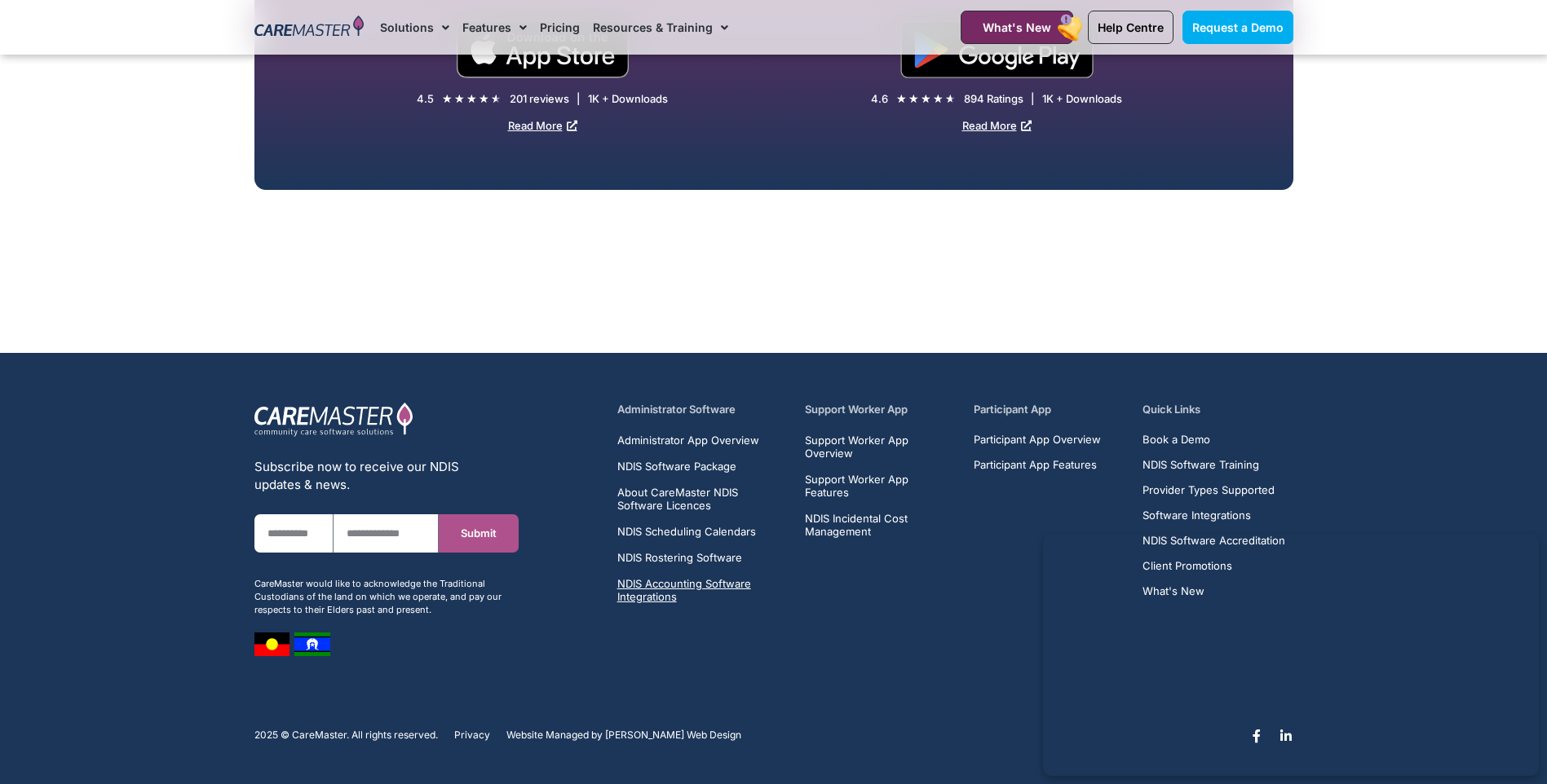
click at [675, 580] on span "NDIS Accounting Software Integrations" at bounding box center [701, 590] width 169 height 26
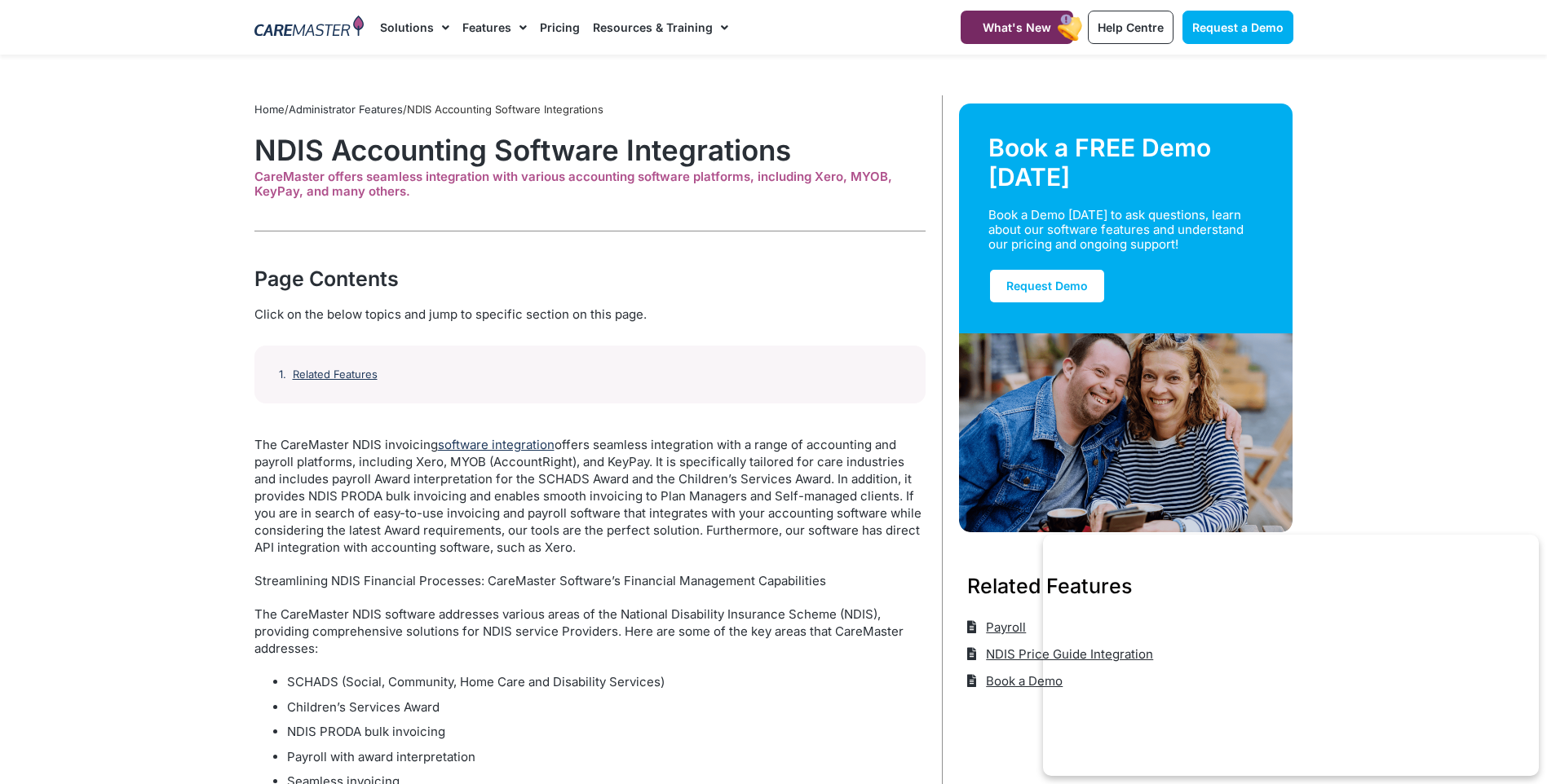
click at [473, 440] on link "software integration" at bounding box center [496, 445] width 117 height 15
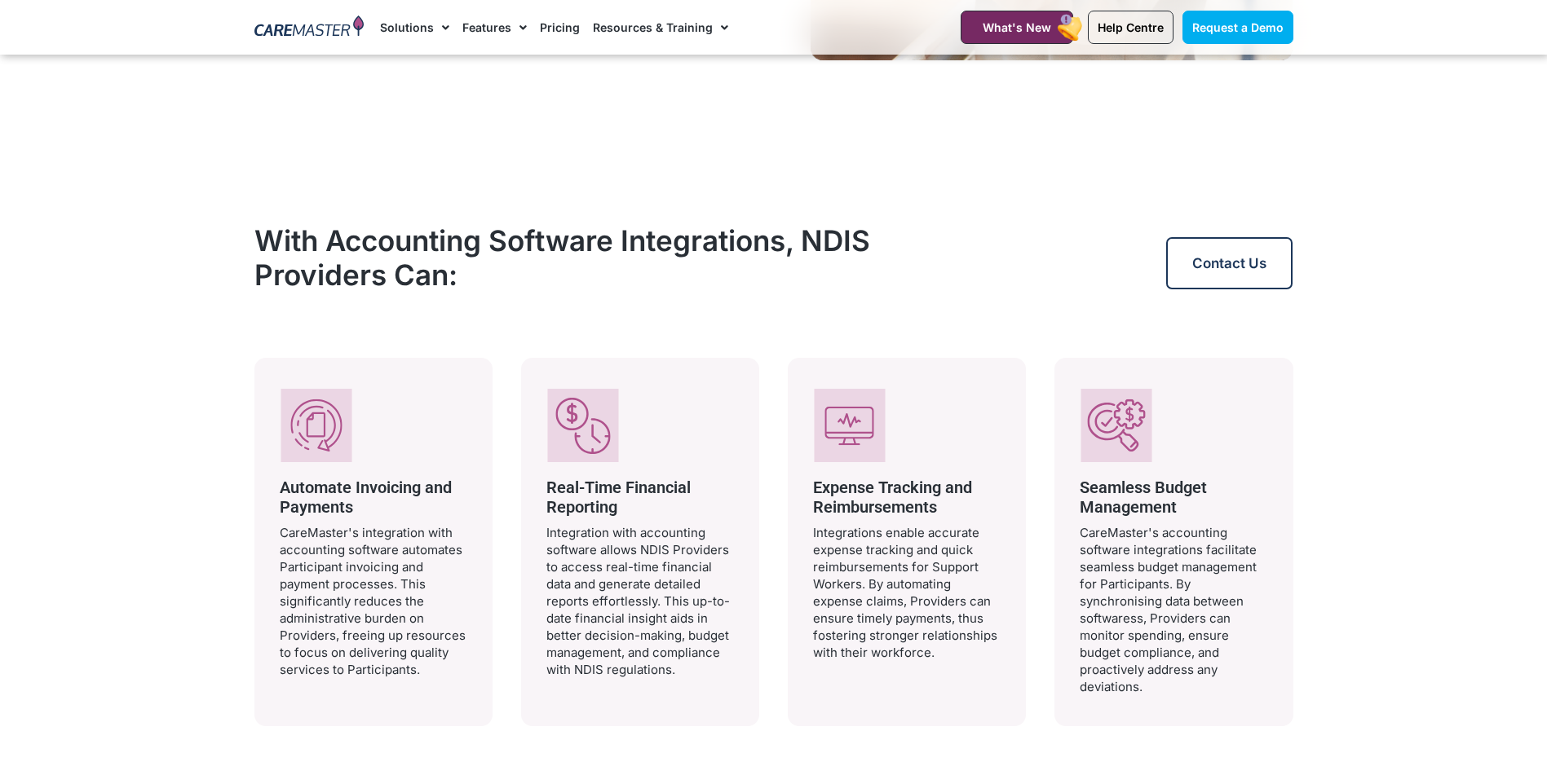
scroll to position [856, 0]
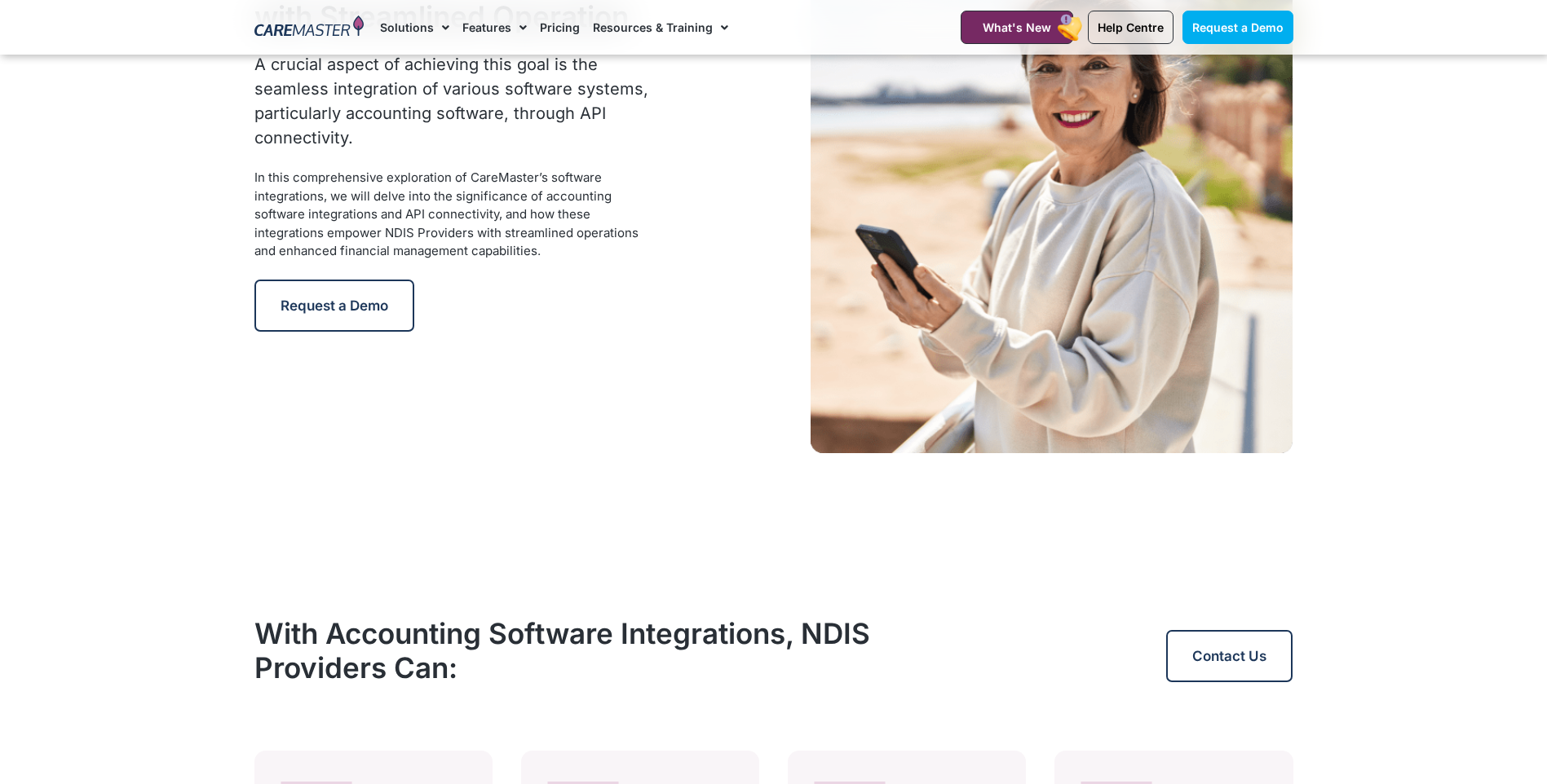
click at [557, 18] on link "Pricing" at bounding box center [560, 27] width 40 height 55
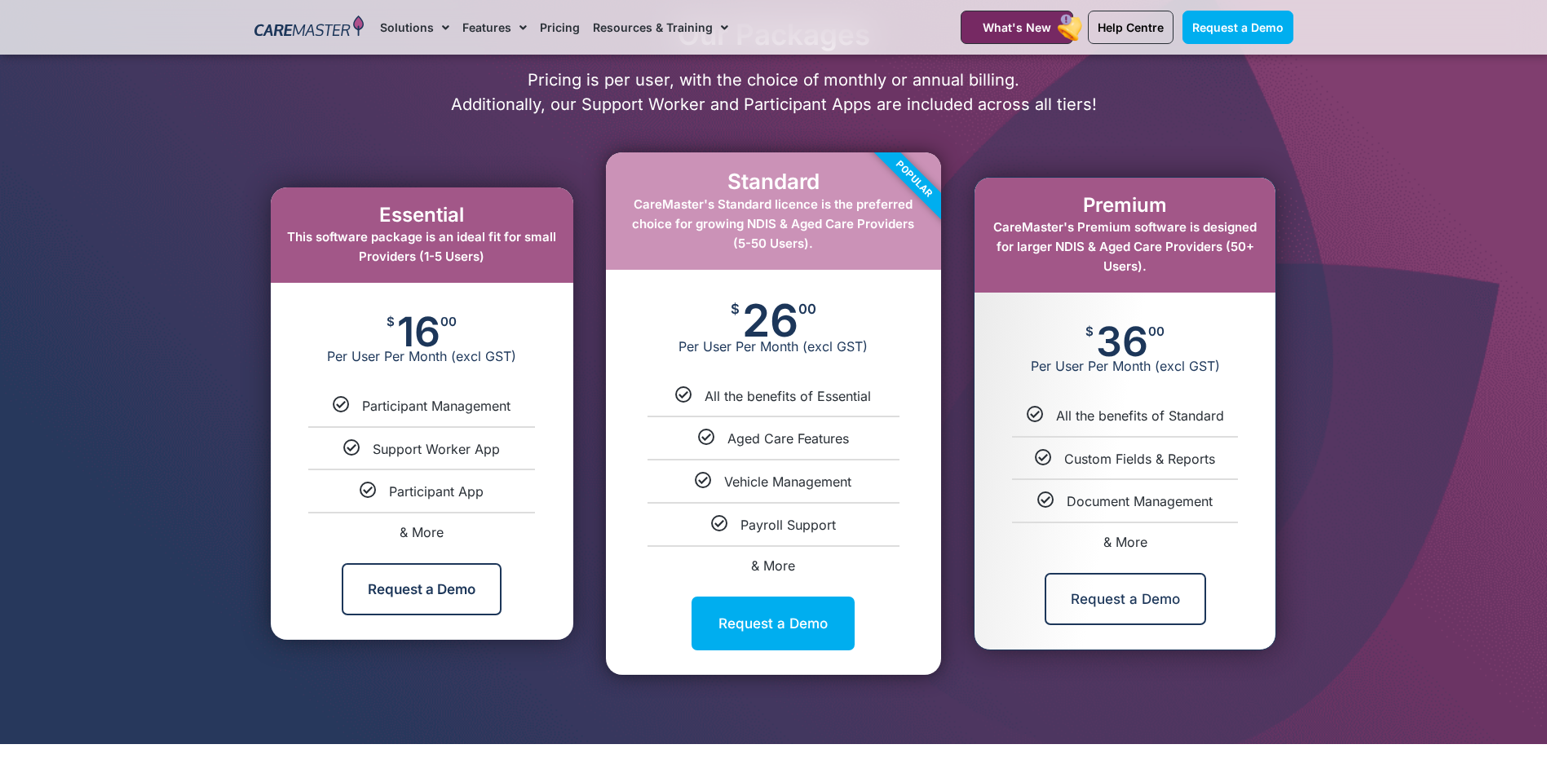
scroll to position [815, 0]
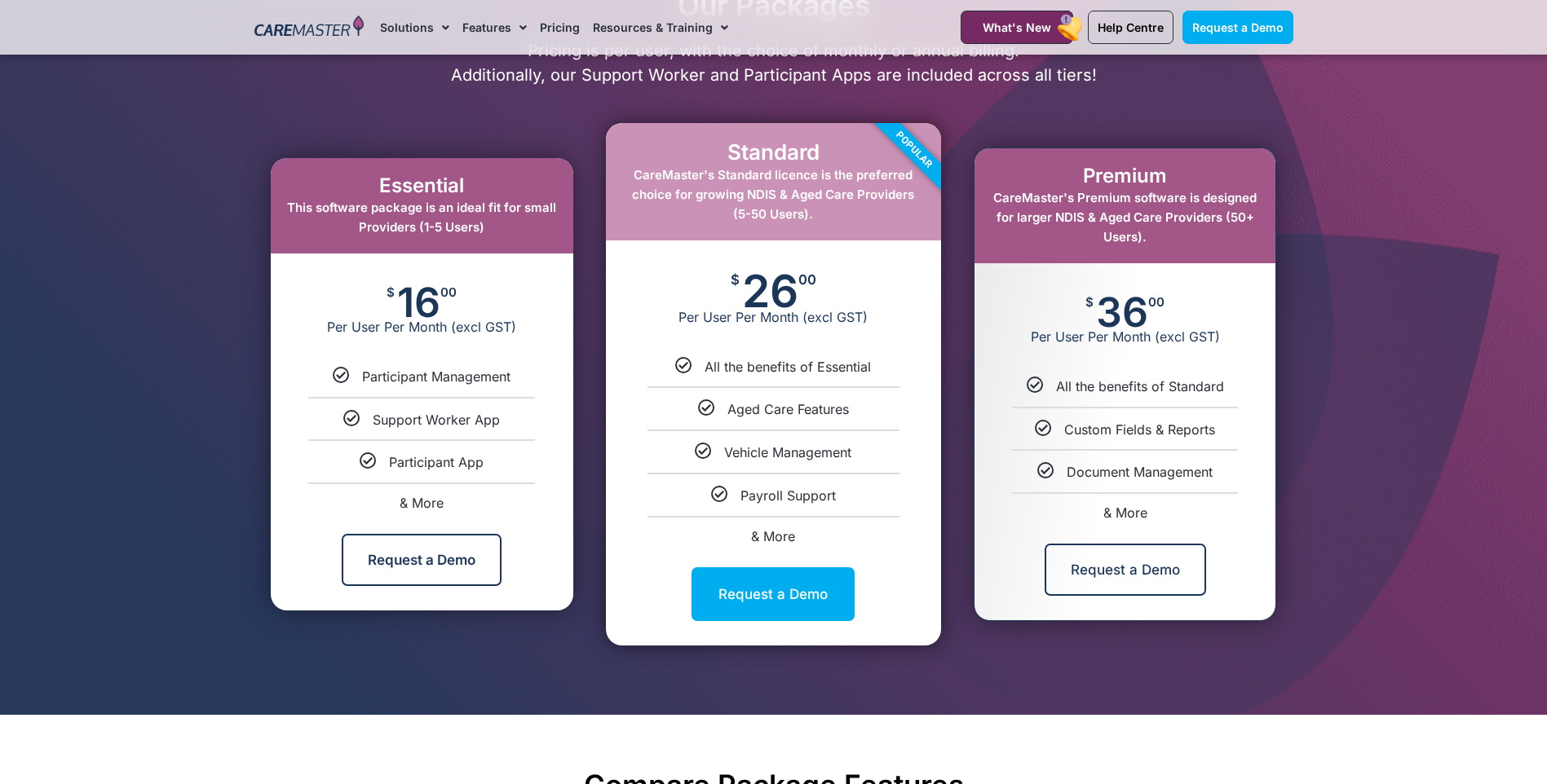
click at [771, 529] on span "& More" at bounding box center [773, 535] width 44 height 16
select select "****"
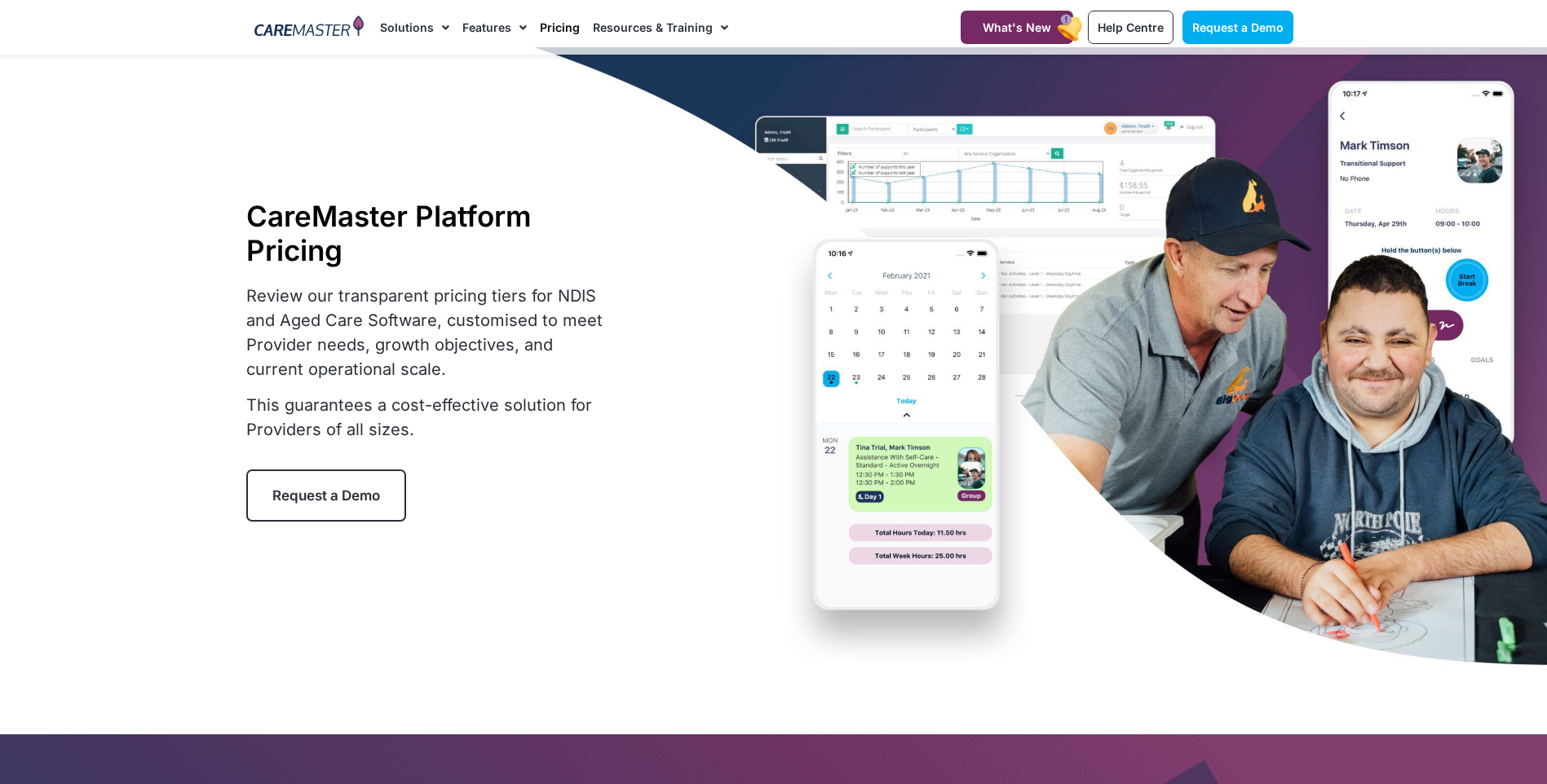
scroll to position [0, 0]
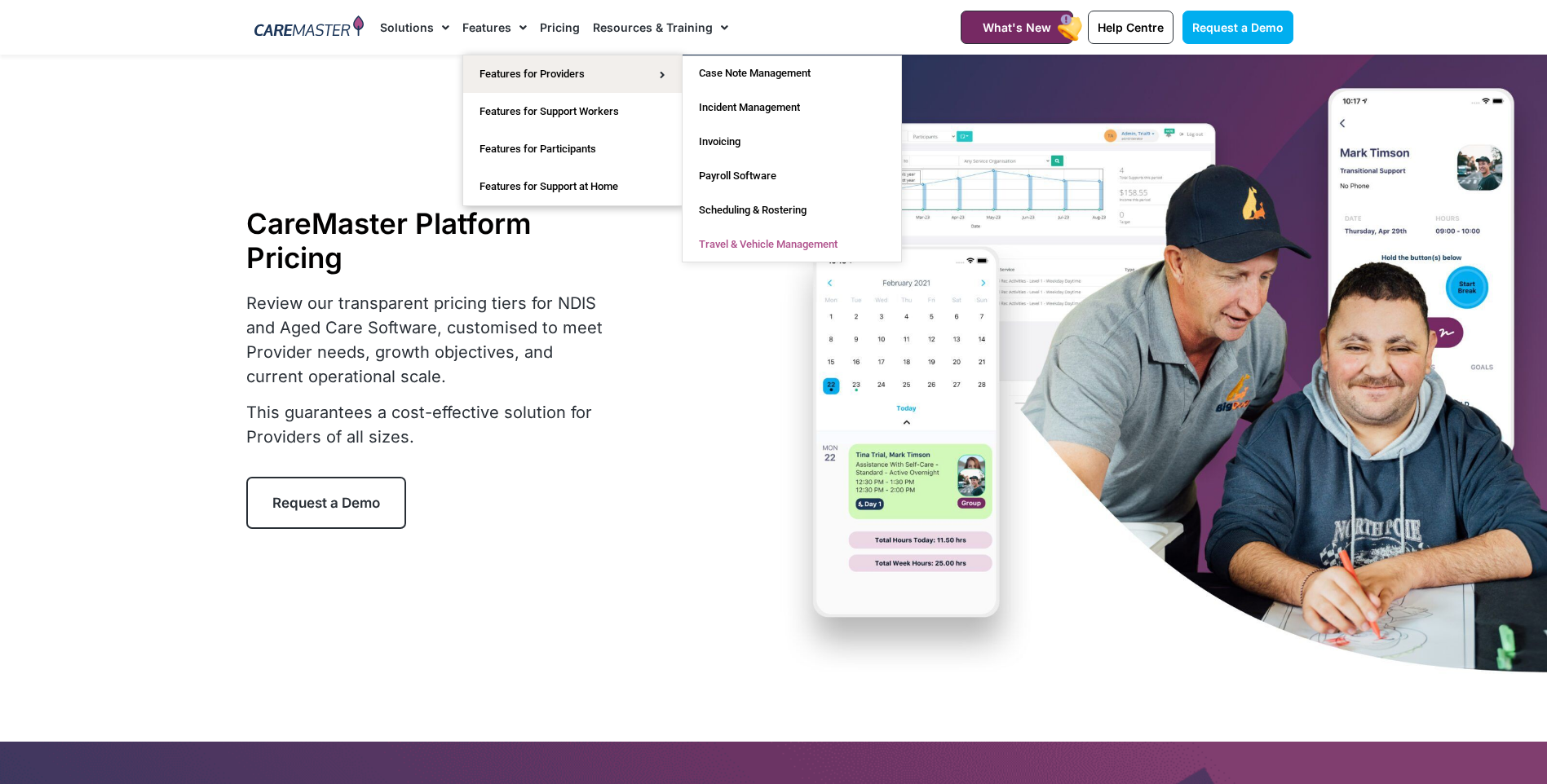
click at [745, 240] on link "Travel & Vehicle Management" at bounding box center [792, 245] width 219 height 34
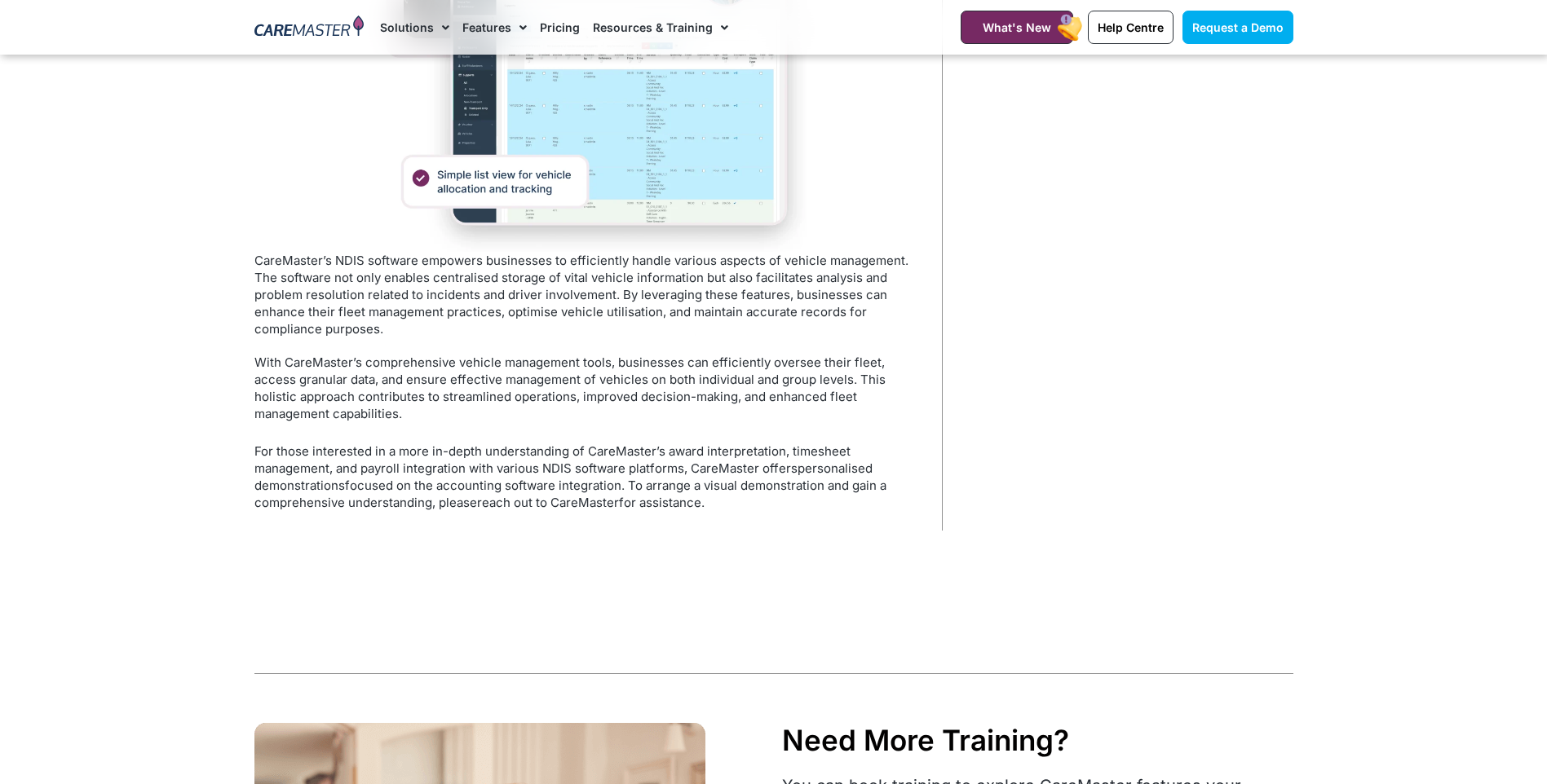
scroll to position [1874, 0]
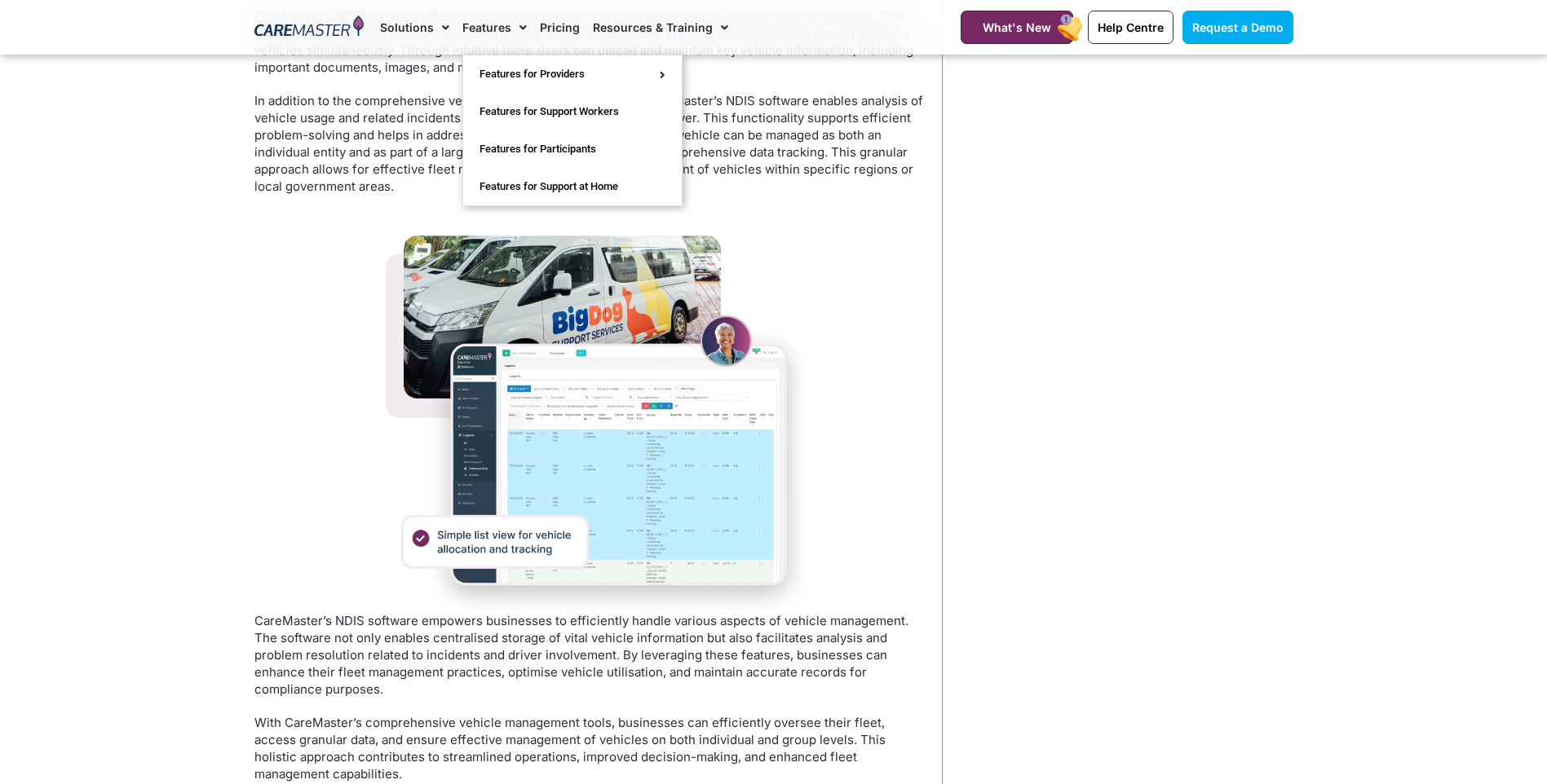
click at [495, 23] on link "Features" at bounding box center [494, 27] width 65 height 55
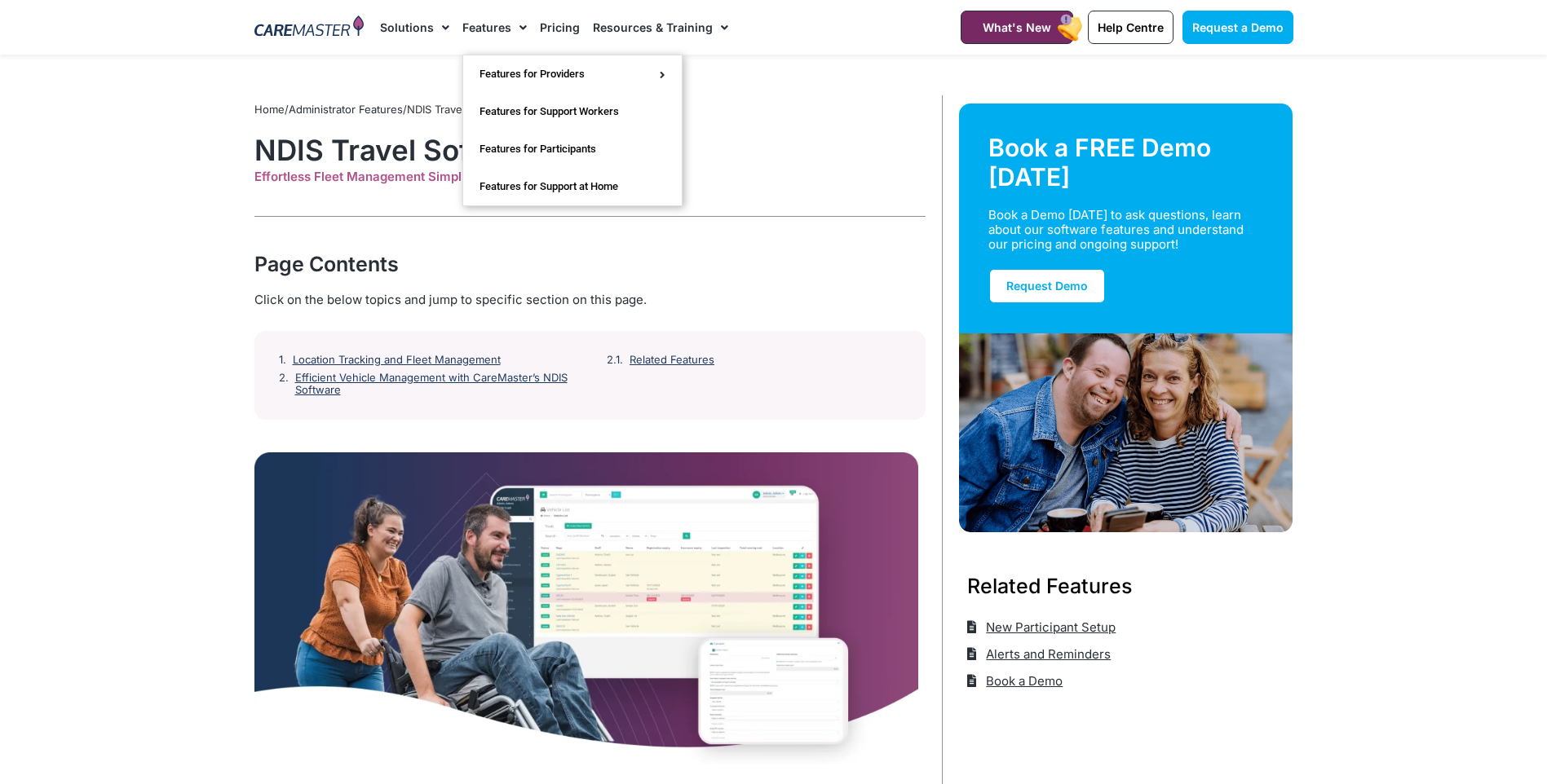
click at [519, 27] on span "Menu" at bounding box center [519, 27] width 15 height 28
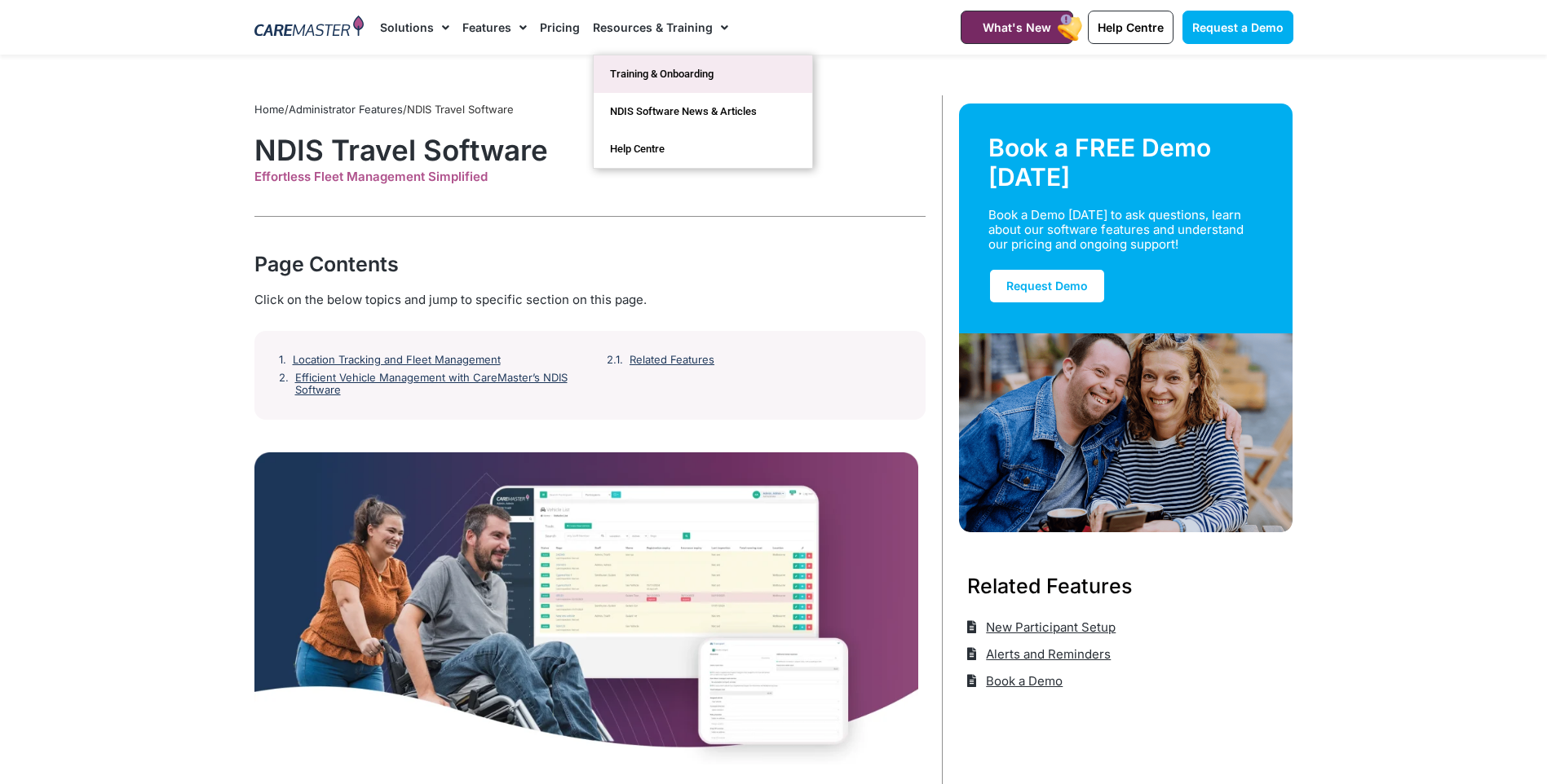
click at [650, 68] on link "Training & Onboarding" at bounding box center [703, 74] width 219 height 38
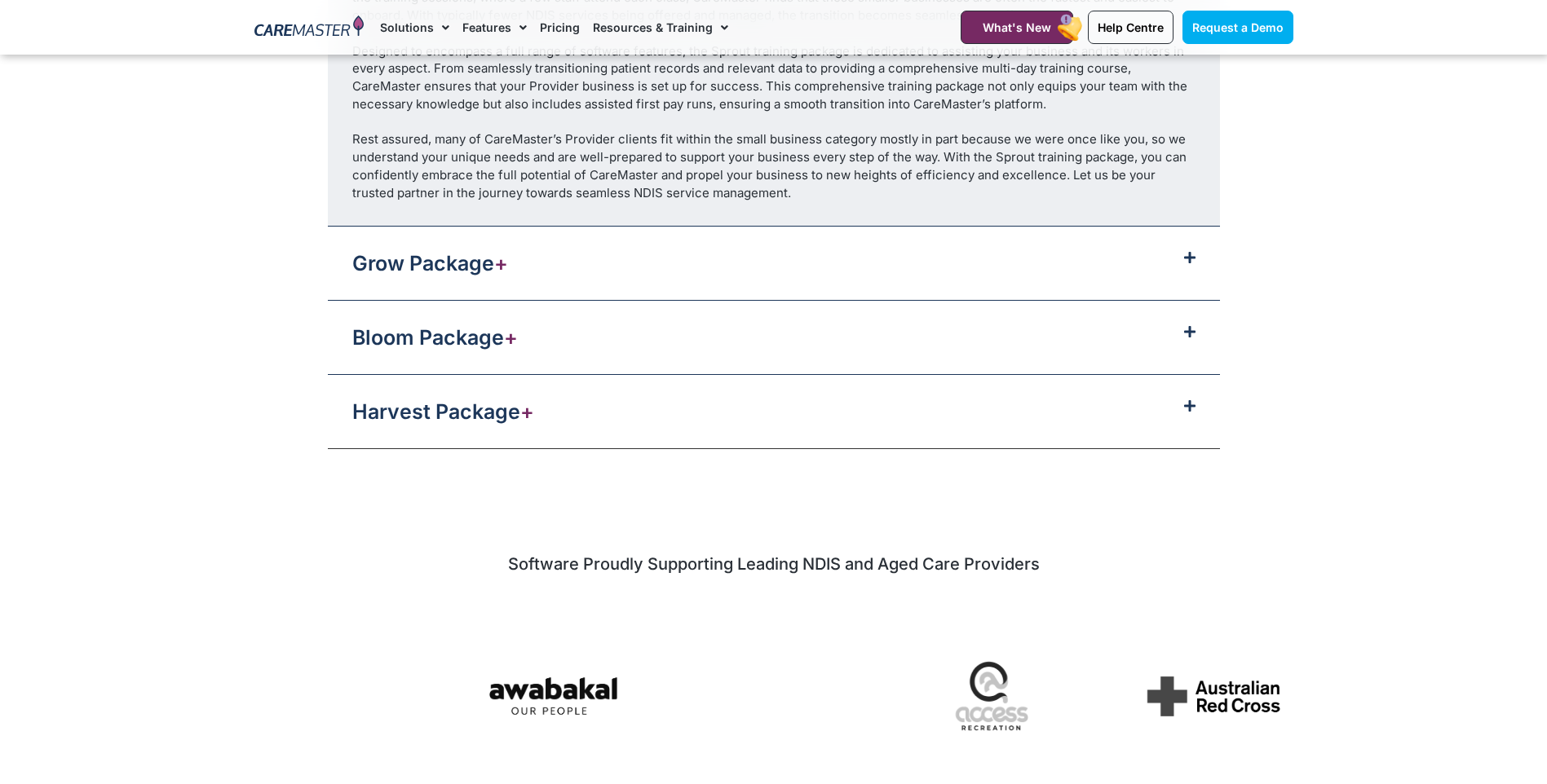
scroll to position [2037, 0]
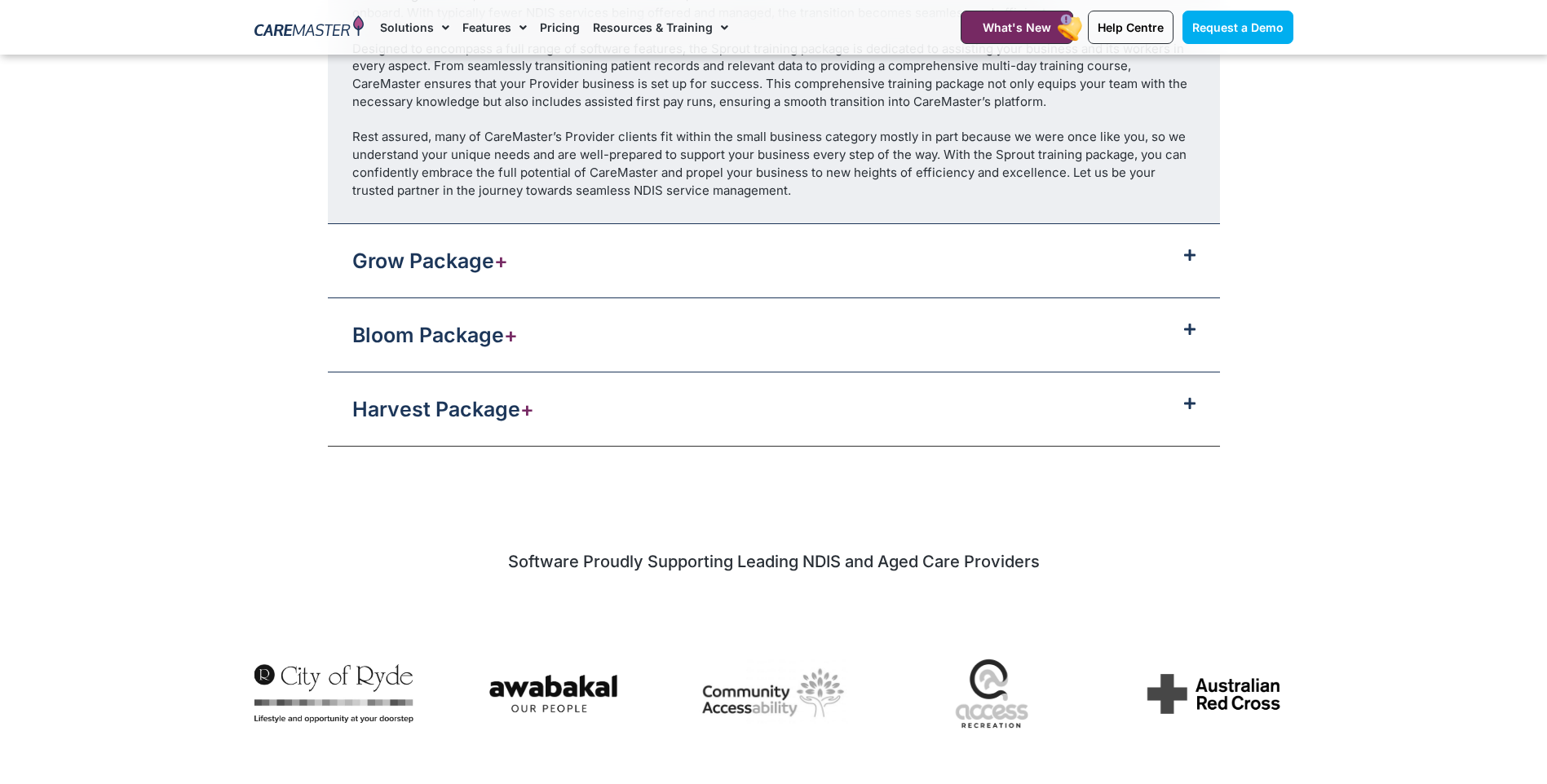
click at [1185, 330] on icon at bounding box center [1190, 329] width 12 height 13
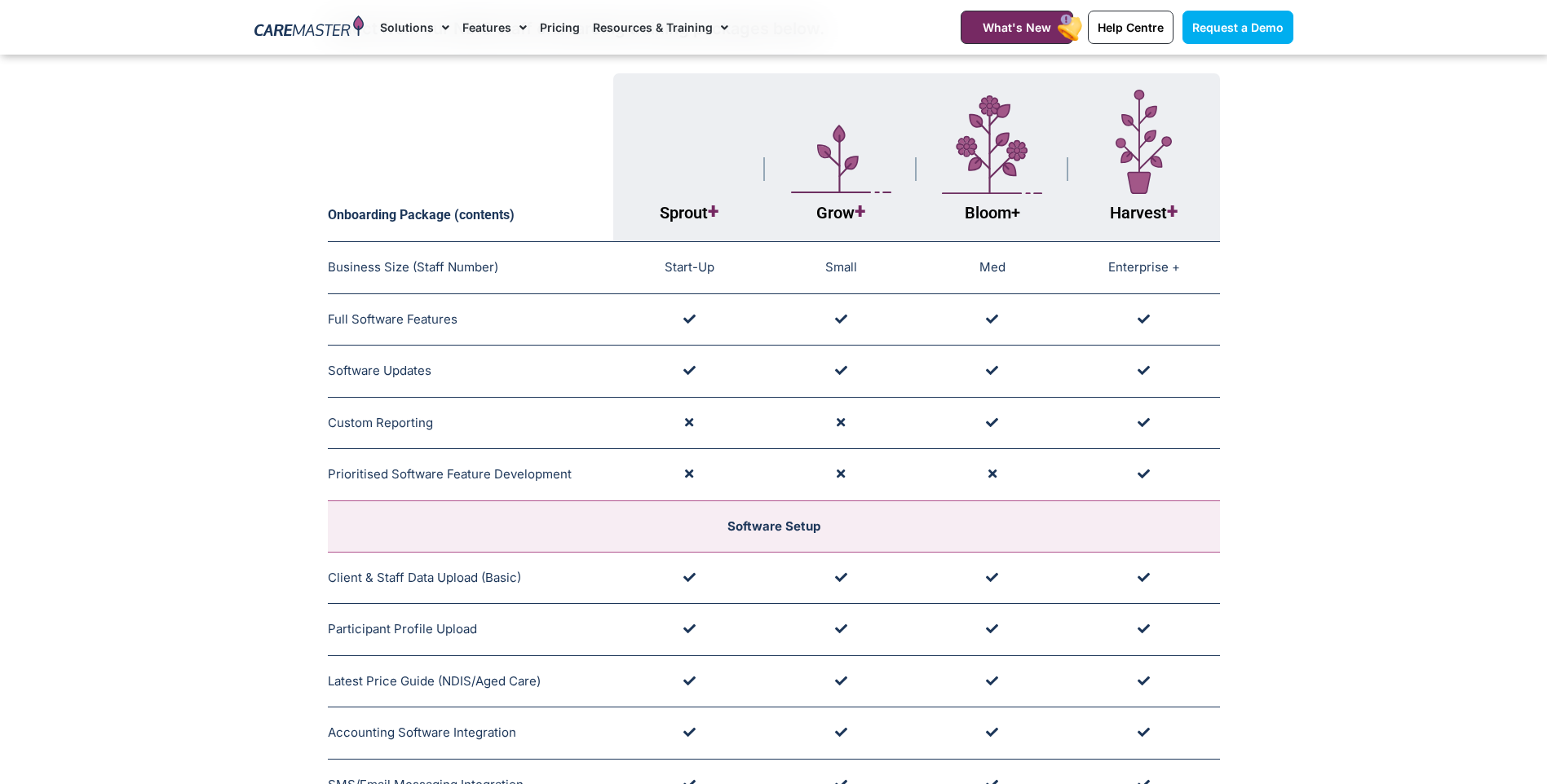
scroll to position [0, 0]
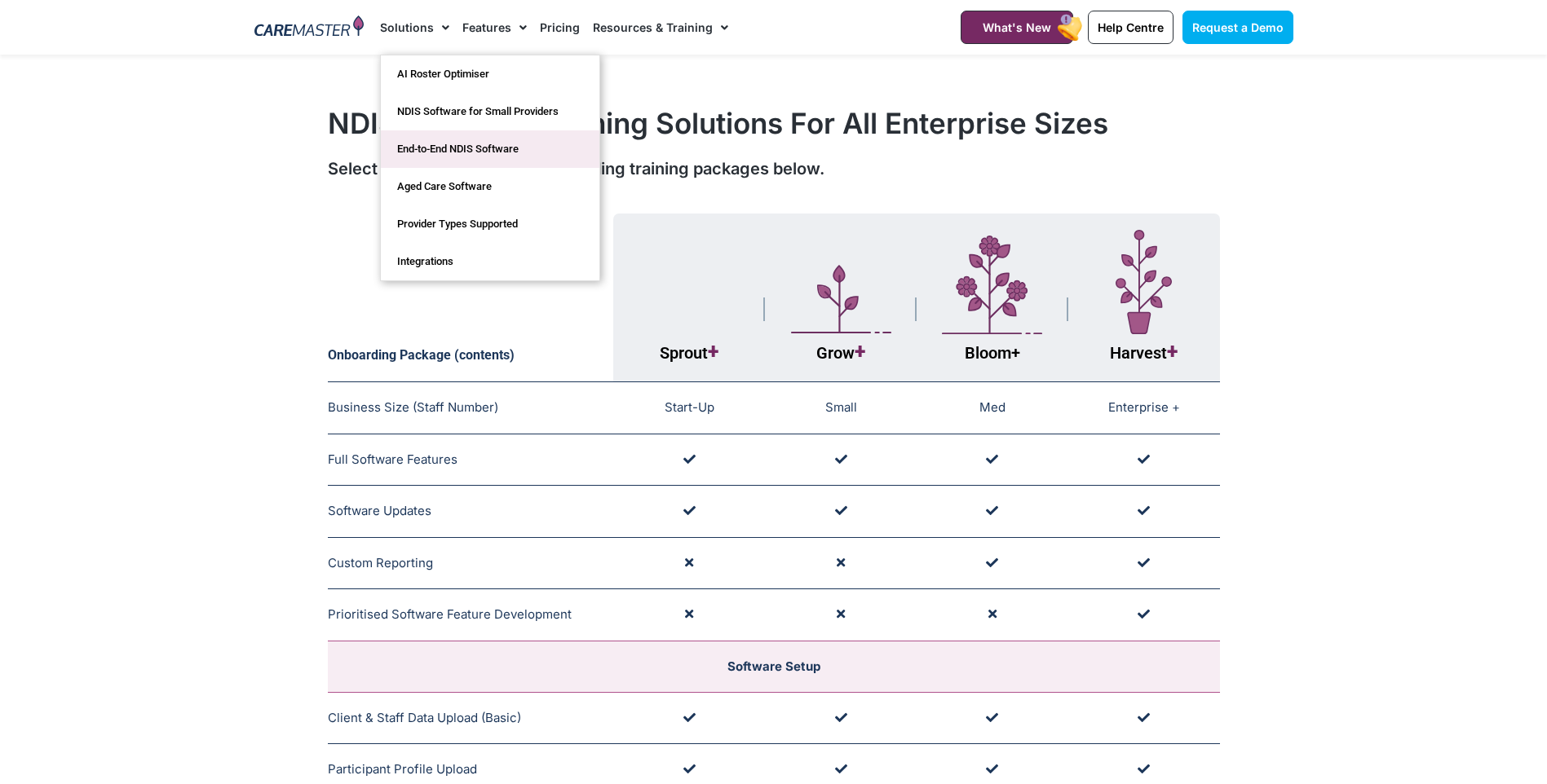
click at [433, 139] on link "End-to-End NDIS Software" at bounding box center [490, 149] width 219 height 38
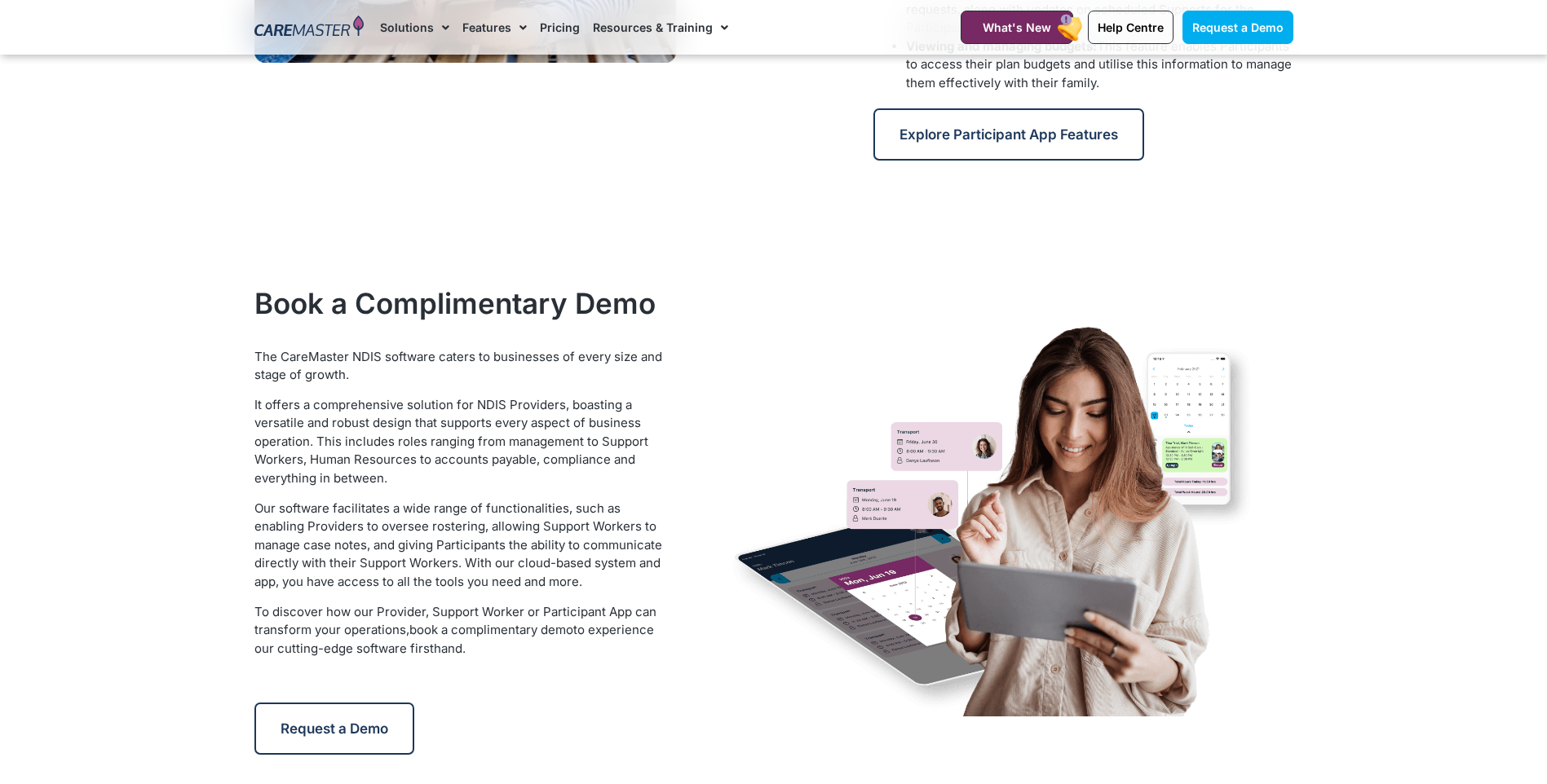
scroll to position [2118, 0]
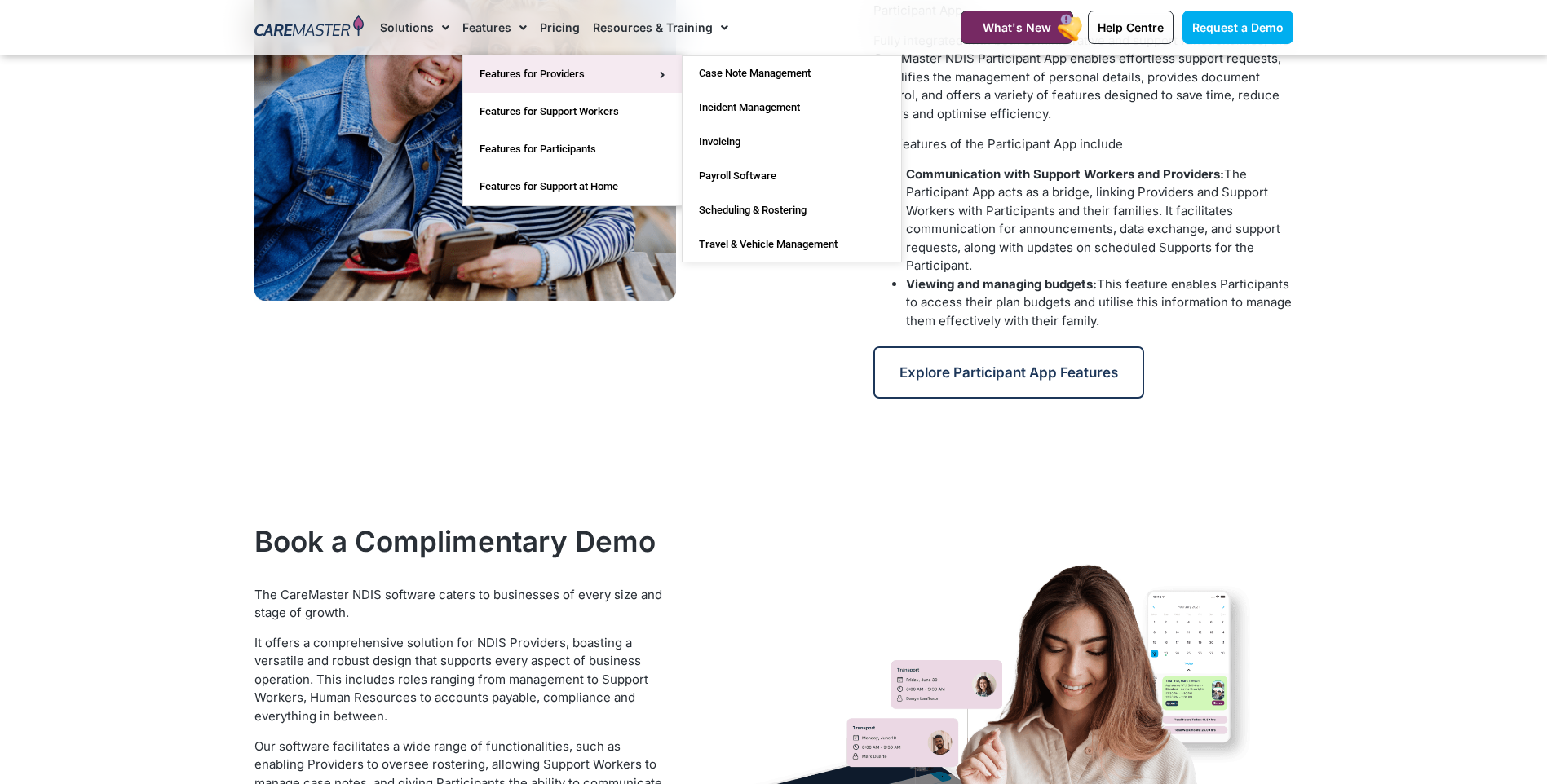
click at [494, 67] on link "Features for Providers" at bounding box center [573, 74] width 219 height 38
